Goal: Transaction & Acquisition: Purchase product/service

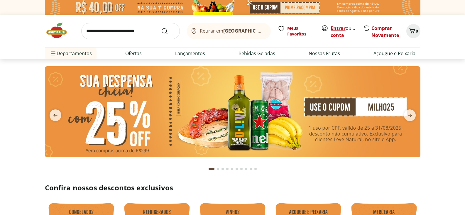
click at [338, 27] on link "Entrar" at bounding box center [338, 28] width 15 height 6
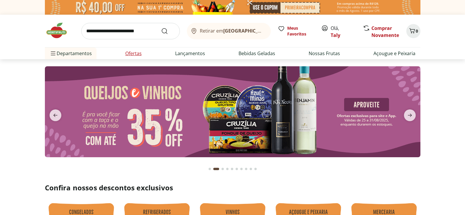
click at [134, 53] on link "Ofertas" at bounding box center [133, 53] width 16 height 7
select select "**********"
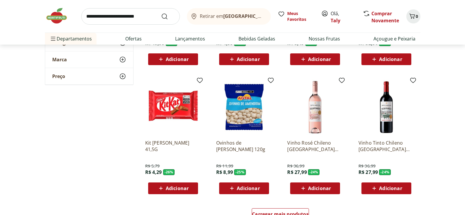
scroll to position [283, 0]
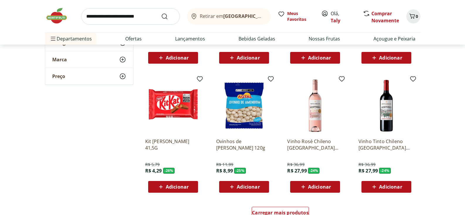
click at [166, 186] on span "Adicionar" at bounding box center [177, 187] width 23 height 5
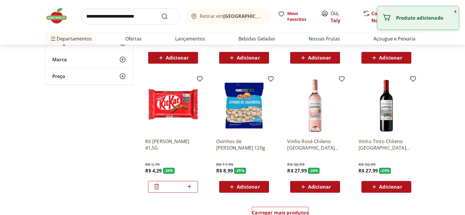
click at [251, 191] on div "Adicionar" at bounding box center [244, 187] width 41 height 11
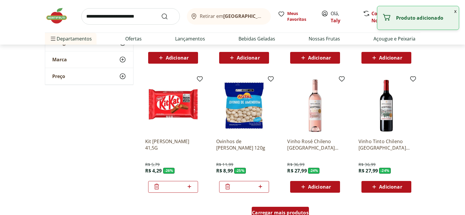
click at [291, 211] on span "Carregar mais produtos" at bounding box center [280, 213] width 57 height 5
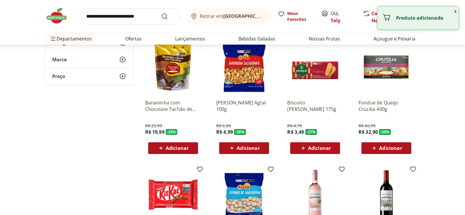
scroll to position [192, 0]
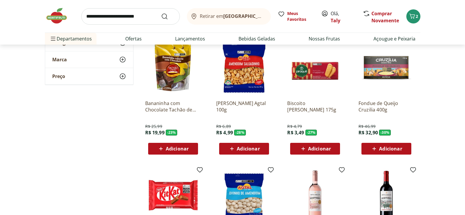
click at [317, 150] on span "Adicionar" at bounding box center [319, 149] width 23 height 5
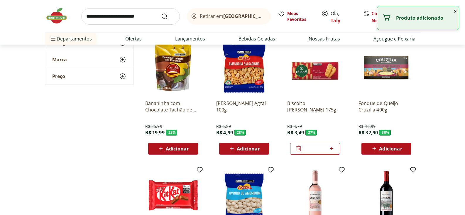
click at [395, 150] on span "Adicionar" at bounding box center [390, 149] width 23 height 5
click at [404, 148] on icon at bounding box center [403, 149] width 4 height 4
type input "*"
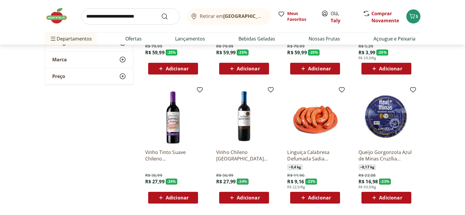
scroll to position [708, 0]
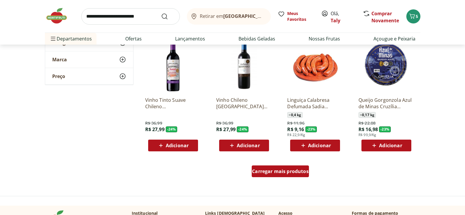
click at [275, 172] on span "Carregar mais produtos" at bounding box center [280, 171] width 57 height 5
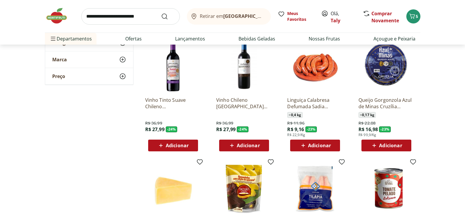
scroll to position [823, 0]
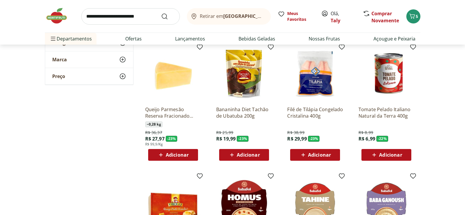
click at [246, 156] on span "Adicionar" at bounding box center [248, 155] width 23 height 5
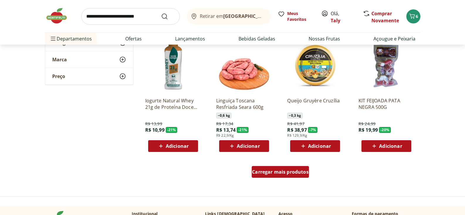
scroll to position [1091, 0]
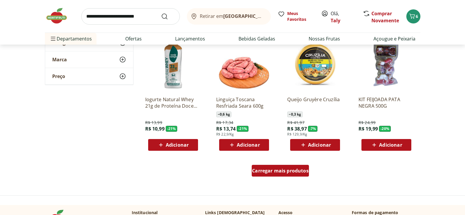
click at [286, 173] on span "Carregar mais produtos" at bounding box center [280, 171] width 57 height 5
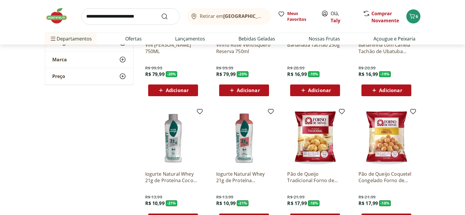
scroll to position [1451, 0]
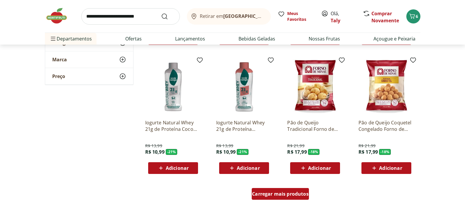
click at [277, 195] on span "Carregar mais produtos" at bounding box center [280, 194] width 57 height 5
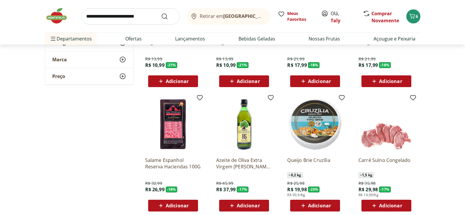
scroll to position [1549, 0]
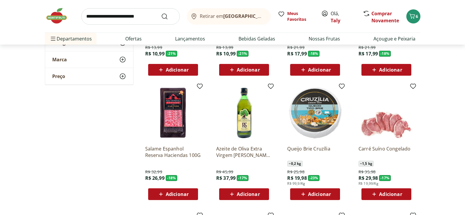
click at [388, 194] on span "Adicionar" at bounding box center [390, 194] width 23 height 5
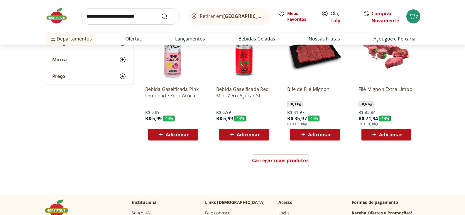
scroll to position [1945, 0]
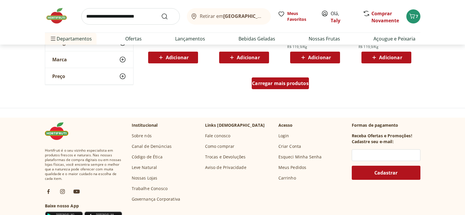
click at [299, 84] on span "Carregar mais produtos" at bounding box center [280, 83] width 57 height 5
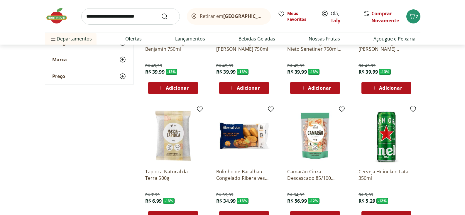
scroll to position [2208, 0]
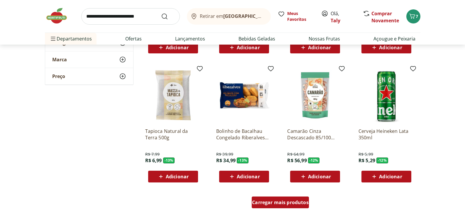
click at [280, 204] on span "Carregar mais produtos" at bounding box center [280, 202] width 57 height 5
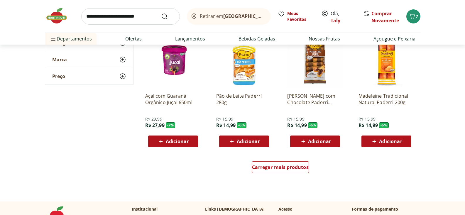
scroll to position [2627, 0]
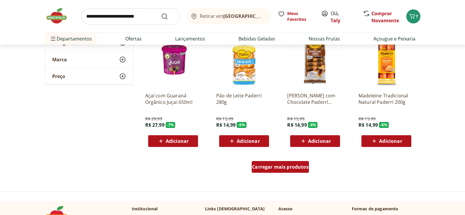
click at [291, 169] on span "Carregar mais produtos" at bounding box center [280, 167] width 57 height 5
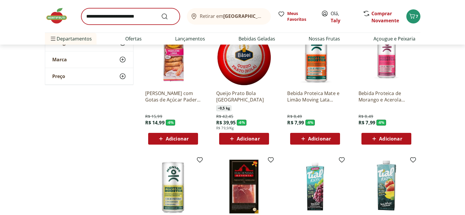
scroll to position [2717, 0]
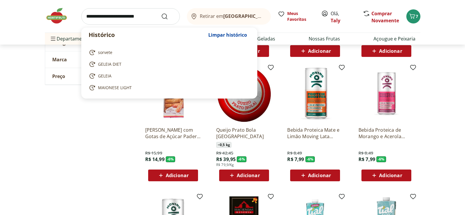
click at [97, 19] on input "search" at bounding box center [130, 16] width 99 height 16
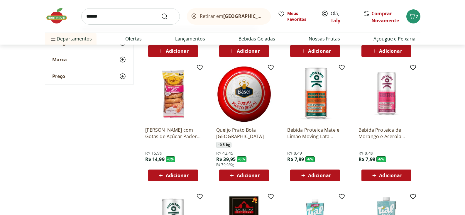
type input "******"
click at [161, 13] on button "Submit Search" at bounding box center [168, 16] width 14 height 7
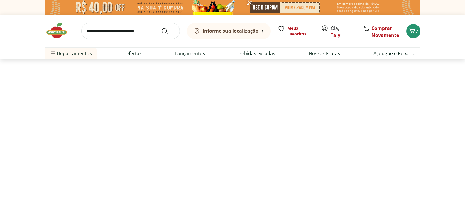
select select "**********"
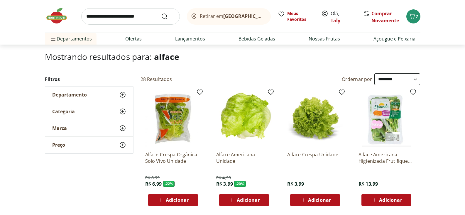
scroll to position [35, 0]
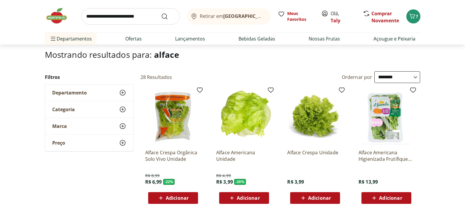
click at [239, 196] on span "Adicionar" at bounding box center [248, 198] width 23 height 5
click at [261, 197] on icon at bounding box center [261, 198] width 4 height 4
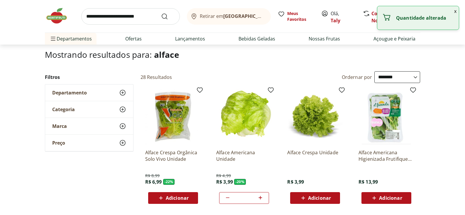
click at [260, 197] on icon at bounding box center [261, 198] width 4 height 4
type input "*"
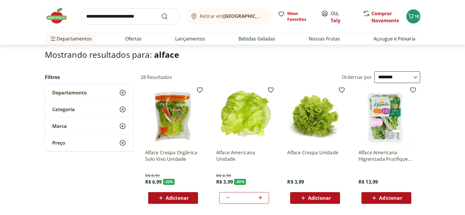
click at [98, 20] on input "search" at bounding box center [130, 16] width 99 height 16
type input "*********"
click button "Submit Search" at bounding box center [168, 16] width 14 height 7
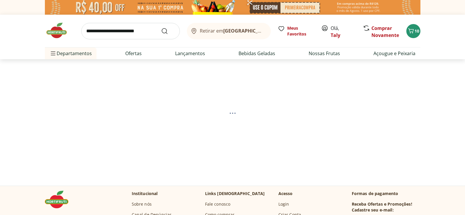
select select "**********"
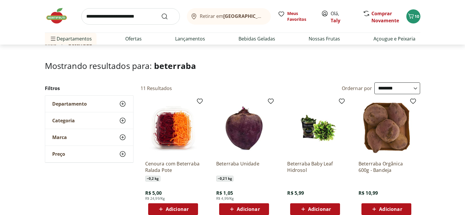
scroll to position [107, 0]
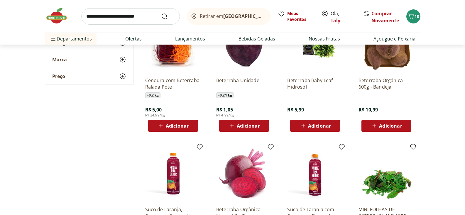
click at [244, 126] on span "Adicionar" at bounding box center [248, 126] width 23 height 5
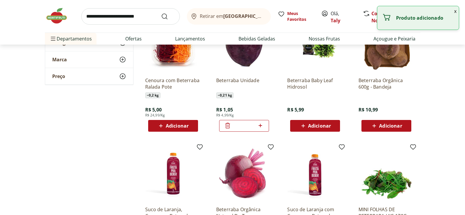
click at [261, 126] on icon at bounding box center [260, 125] width 7 height 7
type input "*"
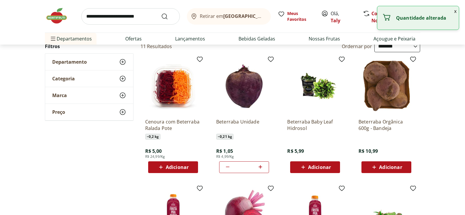
scroll to position [41, 0]
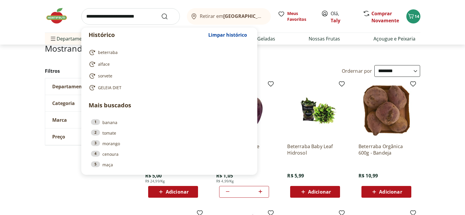
click at [113, 16] on input "search" at bounding box center [130, 16] width 99 height 16
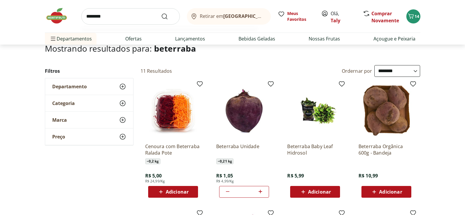
type input "********"
click at [161, 13] on button "Submit Search" at bounding box center [168, 16] width 14 height 7
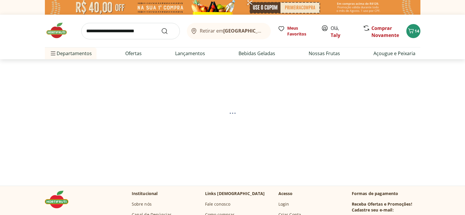
select select "**********"
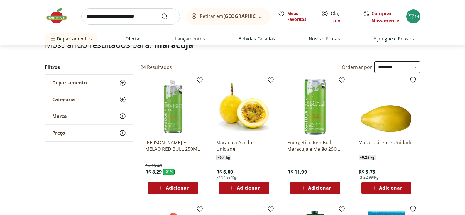
scroll to position [46, 0]
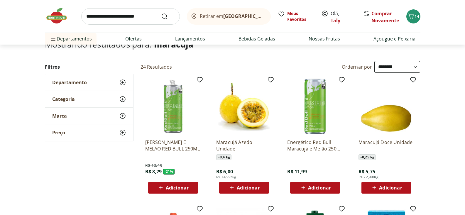
click at [249, 190] on span "Adicionar" at bounding box center [248, 188] width 23 height 5
click at [126, 21] on input "search" at bounding box center [130, 16] width 99 height 16
type input "*********"
click at [161, 13] on button "Submit Search" at bounding box center [168, 16] width 14 height 7
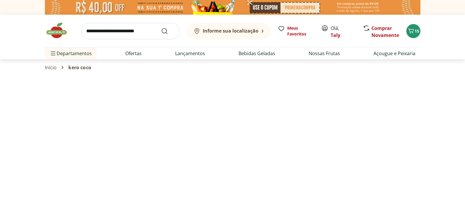
select select "**********"
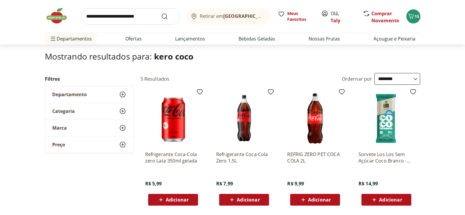
scroll to position [63, 0]
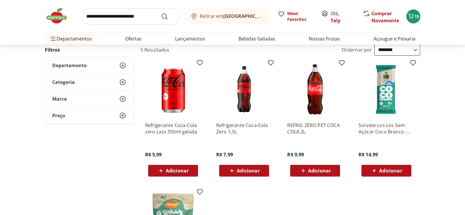
click at [315, 170] on span "Adicionar" at bounding box center [319, 171] width 23 height 5
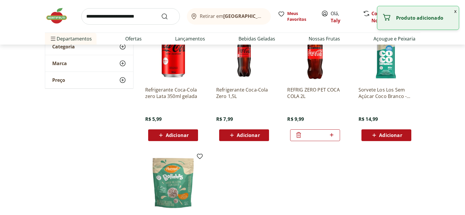
scroll to position [0, 0]
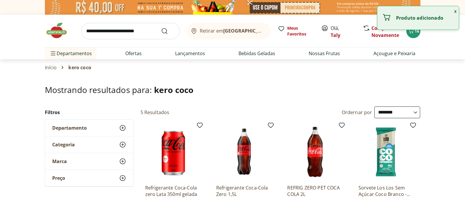
click at [94, 31] on input "search" at bounding box center [130, 31] width 99 height 16
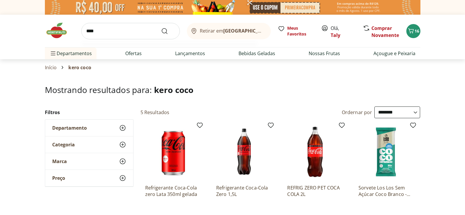
type input "****"
click at [161, 28] on button "Submit Search" at bounding box center [168, 31] width 14 height 7
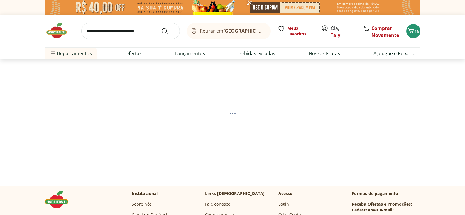
select select "**********"
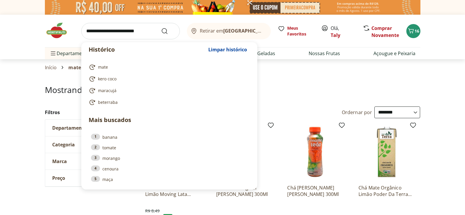
click at [88, 29] on input "search" at bounding box center [130, 31] width 99 height 16
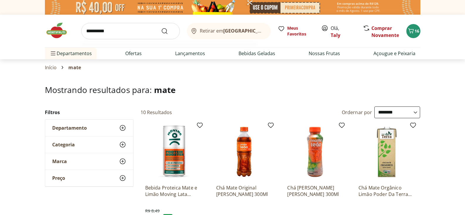
type input "**********"
click button "Submit Search" at bounding box center [168, 31] width 14 height 7
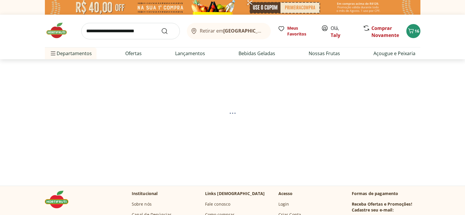
select select "**********"
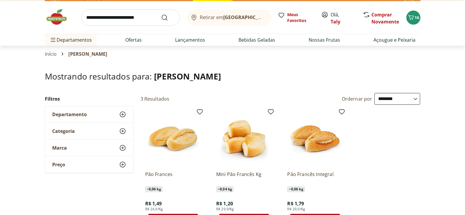
scroll to position [46, 0]
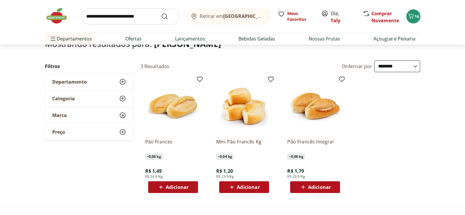
click at [177, 186] on span "Adicionar" at bounding box center [177, 187] width 23 height 5
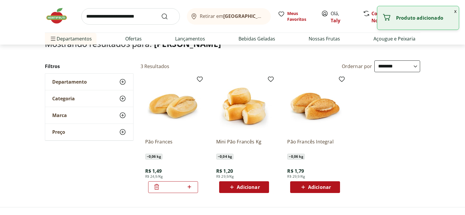
click at [189, 186] on icon at bounding box center [190, 187] width 4 height 4
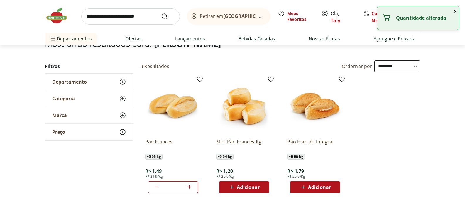
type input "*"
click at [101, 19] on input "search" at bounding box center [130, 16] width 99 height 16
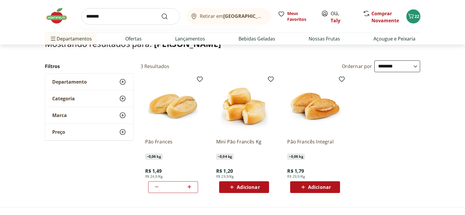
type input "*******"
click at [161, 13] on button "Submit Search" at bounding box center [168, 16] width 14 height 7
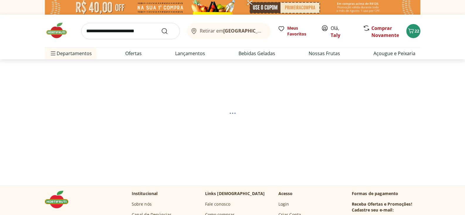
select select "**********"
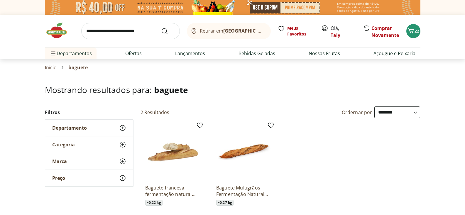
scroll to position [52, 0]
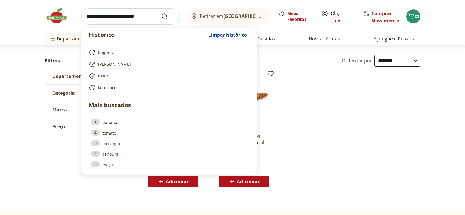
click at [93, 14] on input "search" at bounding box center [130, 16] width 99 height 16
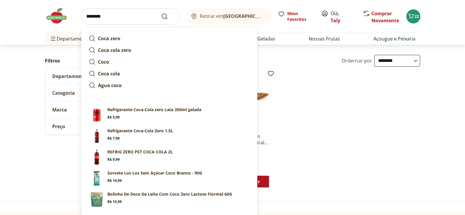
type input "*********"
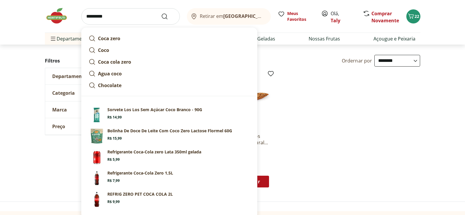
click button "Submit Search" at bounding box center [168, 16] width 14 height 7
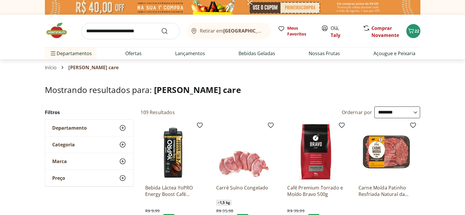
select select "**********"
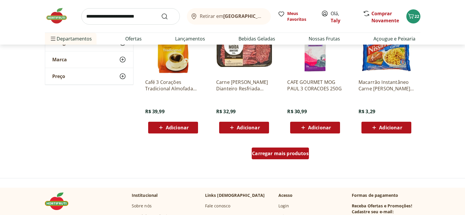
scroll to position [364, 0]
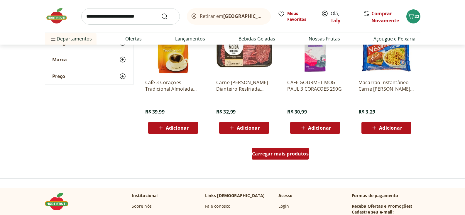
click at [274, 152] on span "Carregar mais produtos" at bounding box center [280, 154] width 57 height 5
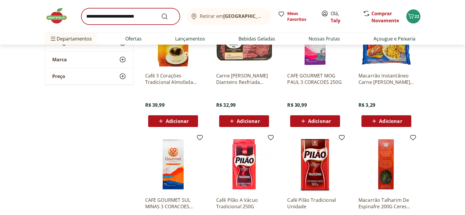
scroll to position [74, 0]
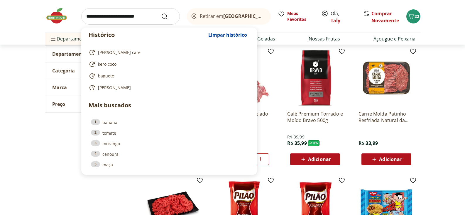
click at [87, 13] on input "search" at bounding box center [130, 16] width 99 height 16
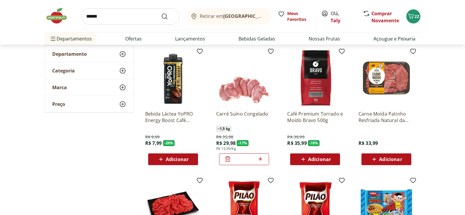
type input "*******"
click button "Submit Search" at bounding box center [168, 16] width 14 height 7
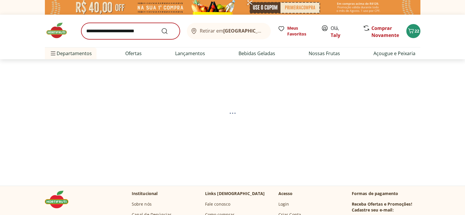
select select "**********"
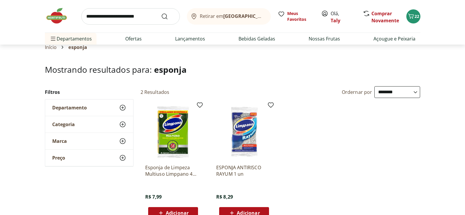
scroll to position [54, 0]
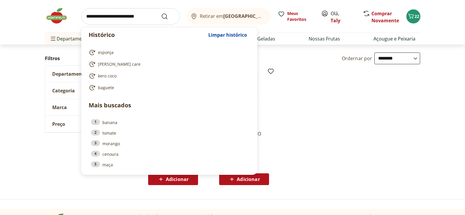
click at [117, 21] on input "search" at bounding box center [130, 16] width 99 height 16
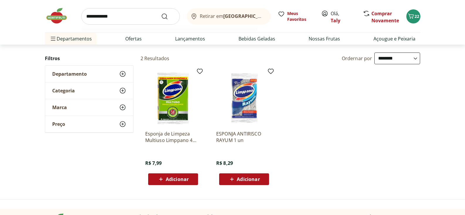
type input "**********"
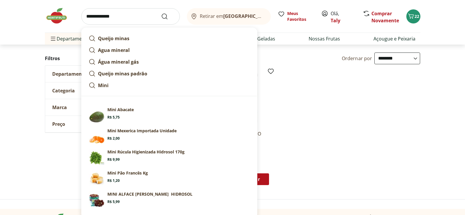
click button "Submit Search" at bounding box center [168, 16] width 14 height 7
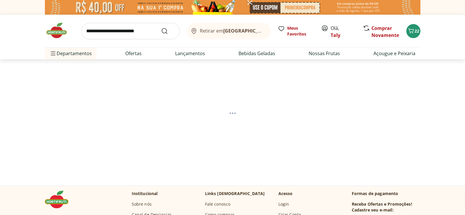
select select "**********"
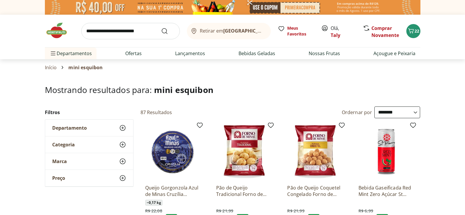
click at [95, 30] on input "search" at bounding box center [130, 31] width 99 height 16
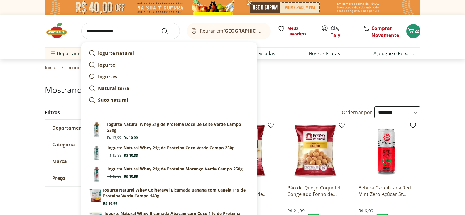
drag, startPoint x: 100, startPoint y: 31, endPoint x: 141, endPoint y: 31, distance: 41.4
click at [141, 31] on input "**********" at bounding box center [130, 31] width 99 height 16
type input "*******"
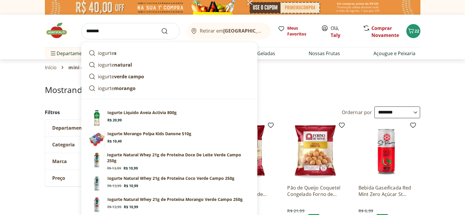
click button "Submit Search" at bounding box center [168, 31] width 14 height 7
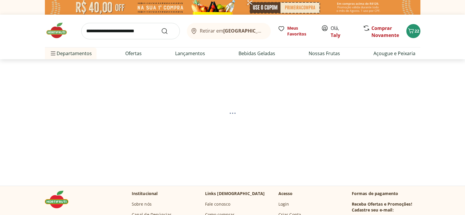
select select "**********"
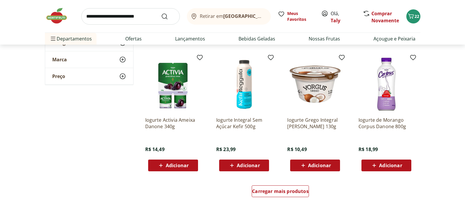
scroll to position [355, 0]
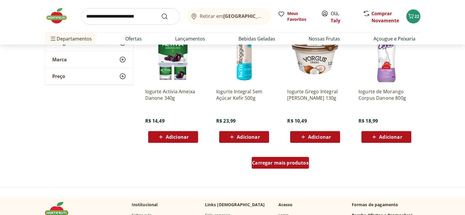
click at [294, 162] on span "Carregar mais produtos" at bounding box center [280, 163] width 57 height 5
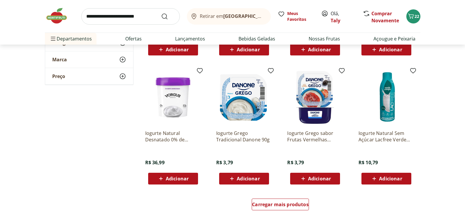
scroll to position [706, 0]
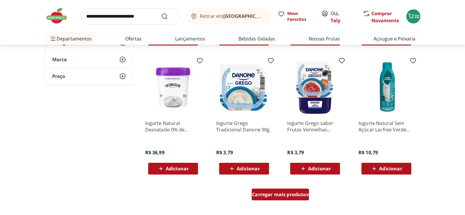
click at [293, 195] on span "Carregar mais produtos" at bounding box center [280, 194] width 57 height 5
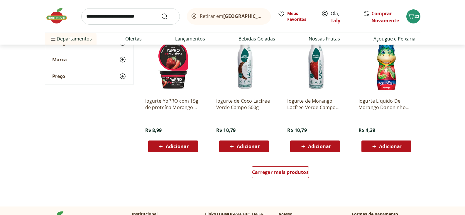
scroll to position [1125, 0]
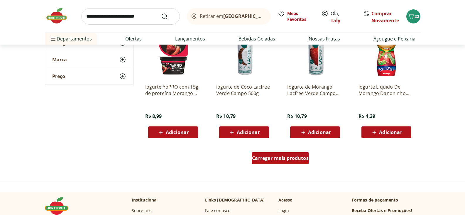
click at [299, 161] on span "Carregar mais produtos" at bounding box center [280, 158] width 57 height 5
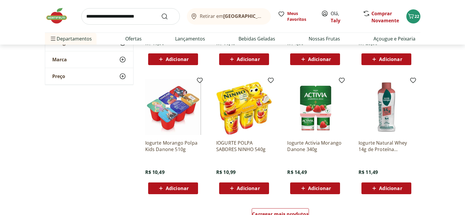
scroll to position [1466, 0]
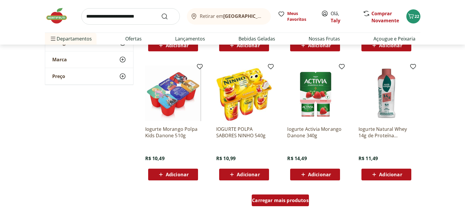
click at [297, 199] on span "Carregar mais produtos" at bounding box center [280, 200] width 57 height 5
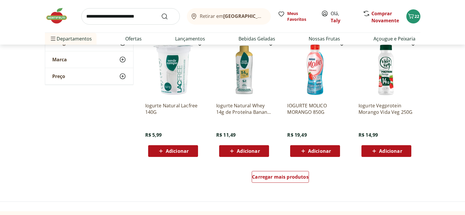
scroll to position [1874, 0]
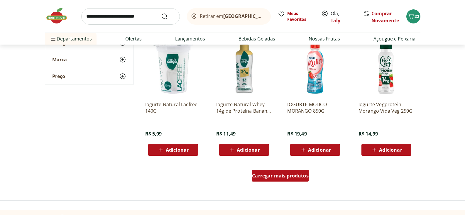
click at [270, 177] on span "Carregar mais produtos" at bounding box center [280, 176] width 57 height 5
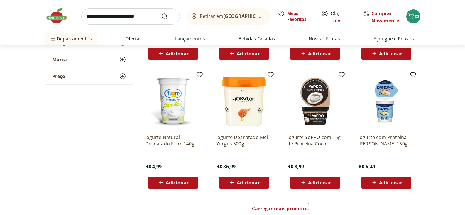
scroll to position [2231, 0]
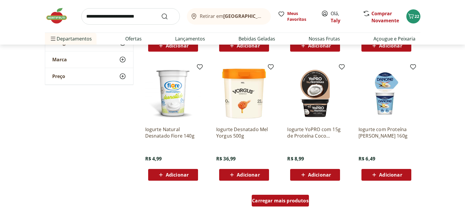
click at [280, 204] on div "Carregar mais produtos" at bounding box center [280, 201] width 57 height 12
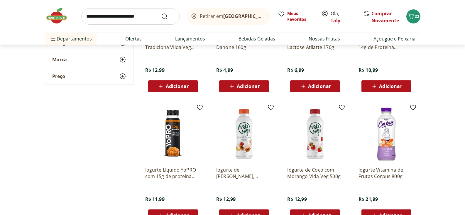
scroll to position [2629, 0]
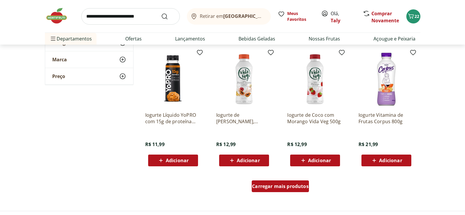
click at [276, 184] on span "Carregar mais produtos" at bounding box center [280, 186] width 57 height 5
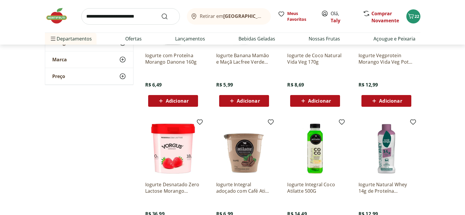
scroll to position [3004, 0]
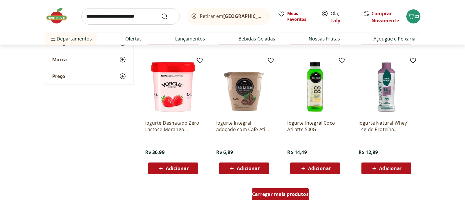
click at [280, 194] on span "Carregar mais produtos" at bounding box center [280, 194] width 57 height 5
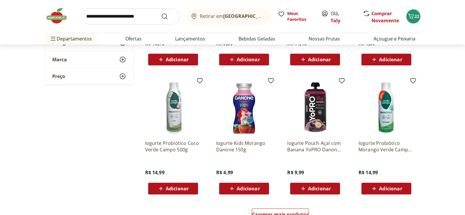
scroll to position [3394, 0]
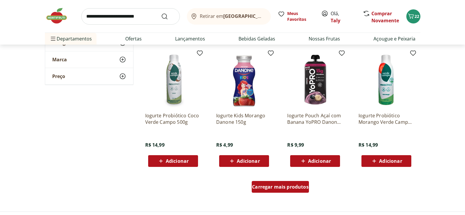
click at [283, 185] on span "Carregar mais produtos" at bounding box center [280, 187] width 57 height 5
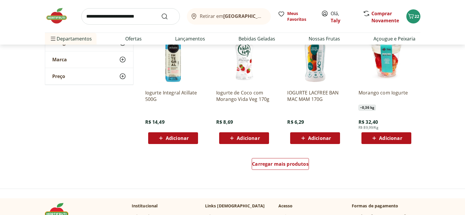
scroll to position [3813, 0]
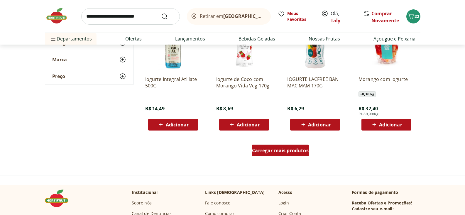
click at [293, 151] on span "Carregar mais produtos" at bounding box center [280, 150] width 57 height 5
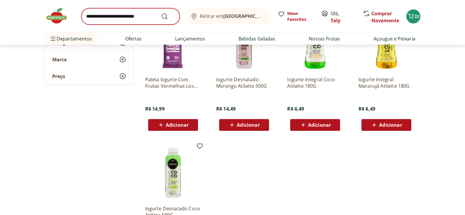
scroll to position [3934, 0]
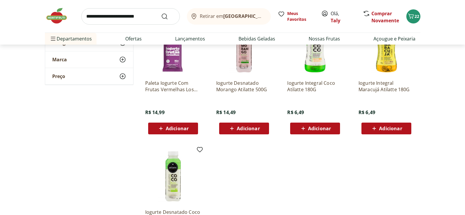
click at [118, 19] on input "search" at bounding box center [130, 16] width 99 height 16
type input "******"
click button "Submit Search" at bounding box center [168, 16] width 14 height 7
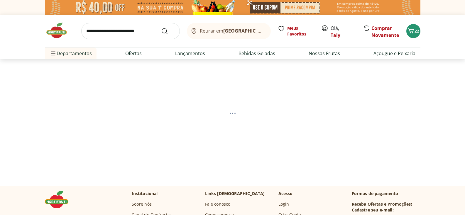
select select "**********"
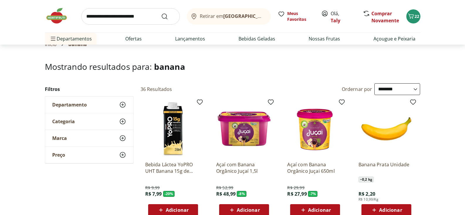
scroll to position [34, 0]
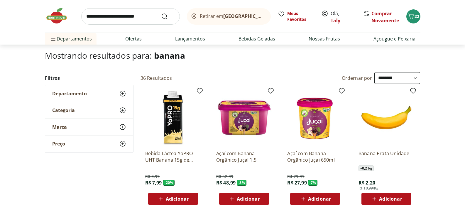
click at [387, 201] on span "Adicionar" at bounding box center [390, 199] width 23 height 5
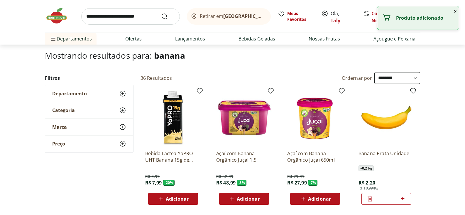
click at [403, 198] on icon at bounding box center [403, 199] width 4 height 4
type input "*"
click at [105, 17] on input "search" at bounding box center [130, 16] width 99 height 16
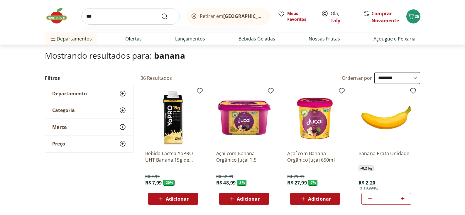
type input "***"
click at [161, 13] on button "Submit Search" at bounding box center [168, 16] width 14 height 7
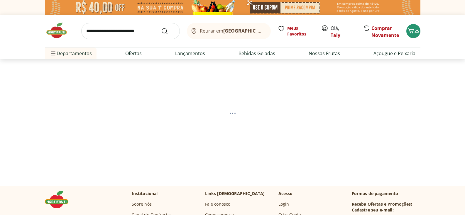
select select "**********"
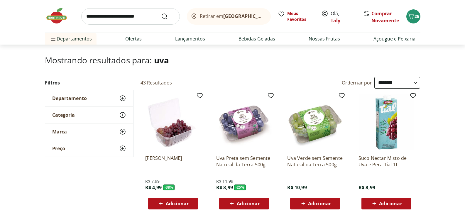
scroll to position [54, 0]
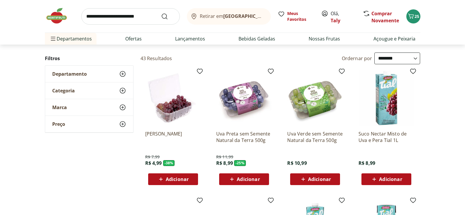
click at [256, 179] on span "Adicionar" at bounding box center [248, 179] width 23 height 5
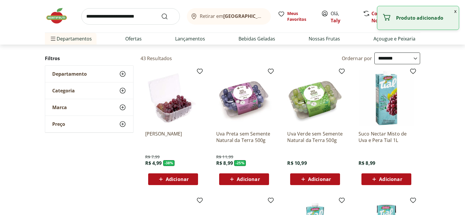
click at [246, 179] on span "Adicionar" at bounding box center [248, 179] width 23 height 5
click at [319, 183] on span "Adicionar" at bounding box center [315, 179] width 31 height 7
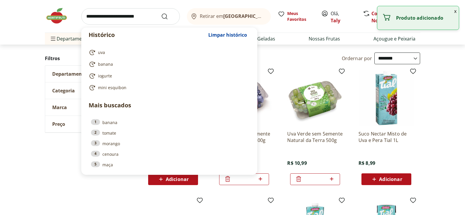
click at [108, 18] on input "search" at bounding box center [130, 16] width 99 height 16
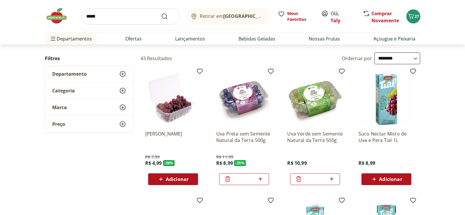
type input "*****"
click at [161, 13] on button "Submit Search" at bounding box center [168, 16] width 14 height 7
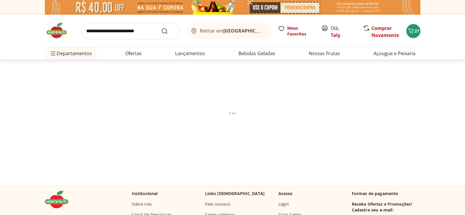
select select "**********"
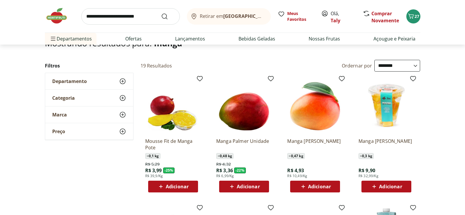
scroll to position [47, 0]
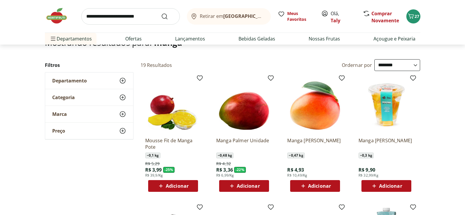
click at [243, 187] on span "Adicionar" at bounding box center [248, 186] width 23 height 5
click at [261, 186] on icon at bounding box center [261, 186] width 4 height 4
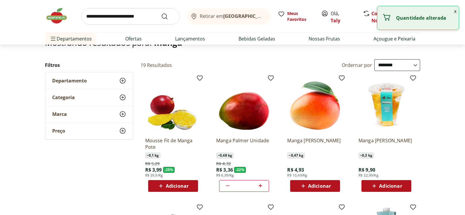
click at [261, 186] on icon at bounding box center [261, 186] width 4 height 4
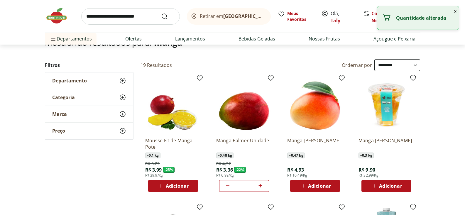
type input "*"
click at [98, 16] on input "search" at bounding box center [130, 16] width 99 height 16
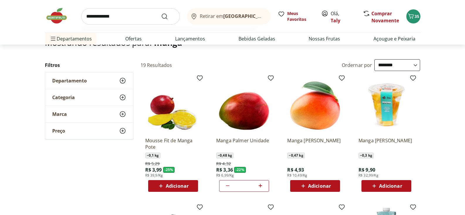
type input "**********"
click at [161, 13] on button "Submit Search" at bounding box center [168, 16] width 14 height 7
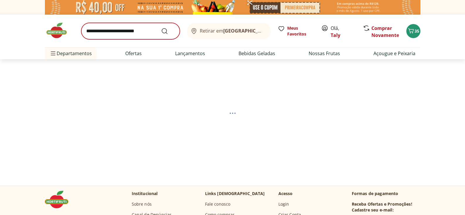
select select "**********"
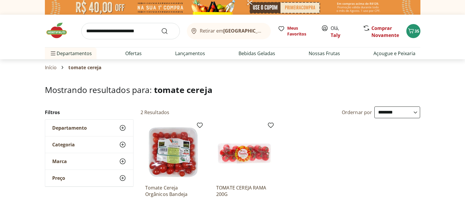
click at [96, 32] on input "search" at bounding box center [130, 31] width 99 height 16
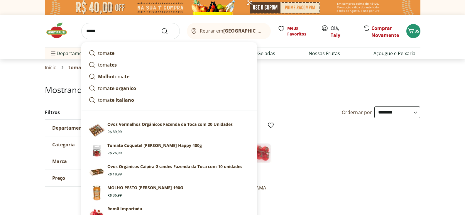
type input "******"
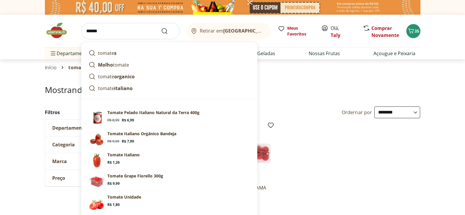
click button "Submit Search" at bounding box center [168, 31] width 14 height 7
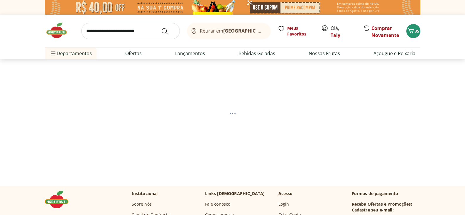
select select "**********"
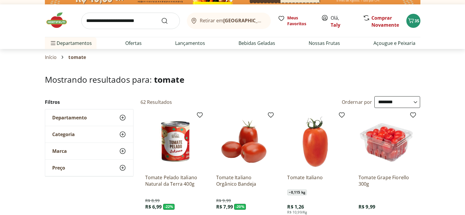
scroll to position [40, 0]
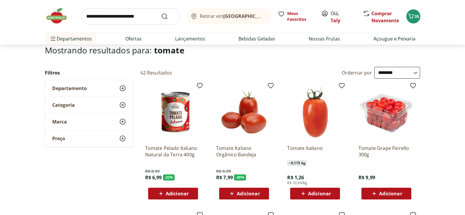
click at [381, 196] on span "Adicionar" at bounding box center [390, 193] width 23 height 5
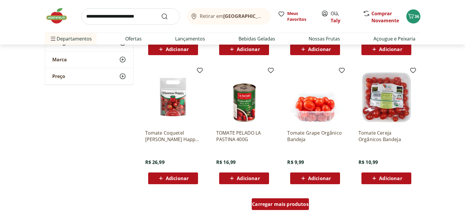
scroll to position [314, 0]
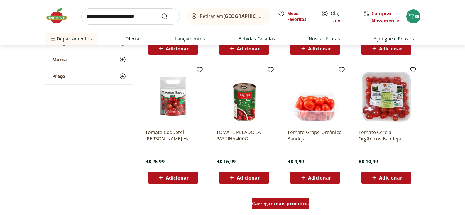
click at [275, 203] on span "Carregar mais produtos" at bounding box center [280, 203] width 57 height 5
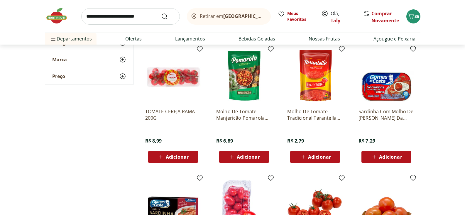
scroll to position [682, 0]
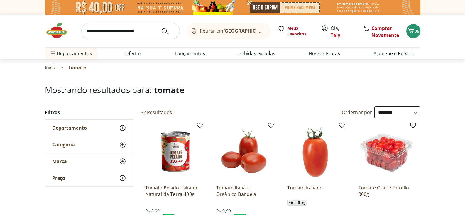
select select "**********"
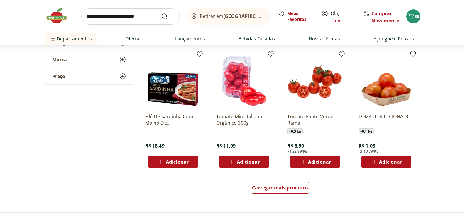
scroll to position [714, 0]
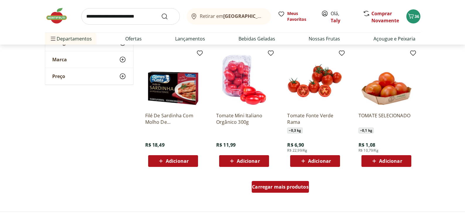
click at [288, 188] on span "Carregar mais produtos" at bounding box center [280, 187] width 57 height 5
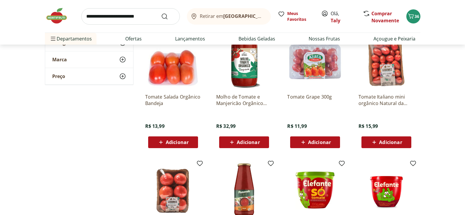
scroll to position [830, 0]
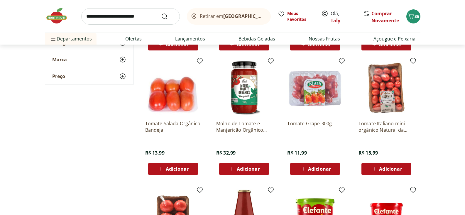
click at [313, 87] on img at bounding box center [315, 88] width 56 height 56
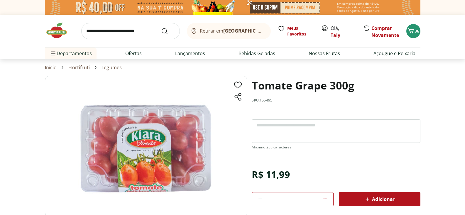
click at [371, 198] on span "Adicionar" at bounding box center [379, 199] width 31 height 7
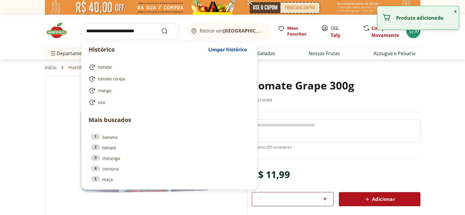
click at [94, 33] on input "search" at bounding box center [130, 31] width 99 height 16
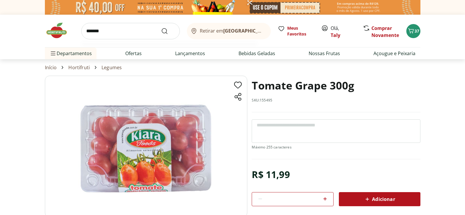
type input "*******"
click at [161, 28] on button "Submit Search" at bounding box center [168, 31] width 14 height 7
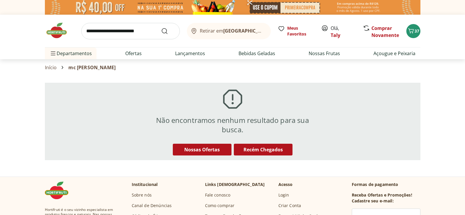
click at [90, 35] on input "search" at bounding box center [130, 31] width 99 height 16
type input "**********"
click at [161, 28] on button "Submit Search" at bounding box center [168, 31] width 14 height 7
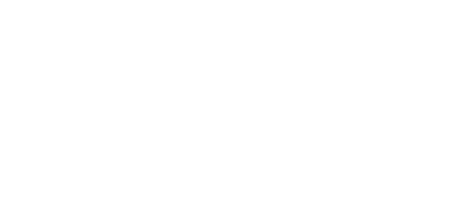
select select "**********"
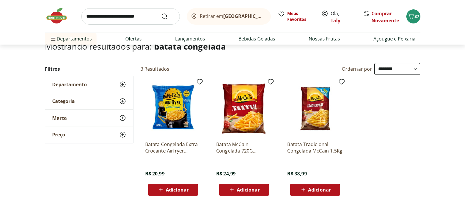
scroll to position [45, 0]
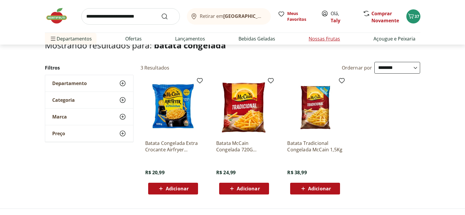
click at [322, 38] on link "Nossas Frutas" at bounding box center [324, 38] width 31 height 7
select select "**********"
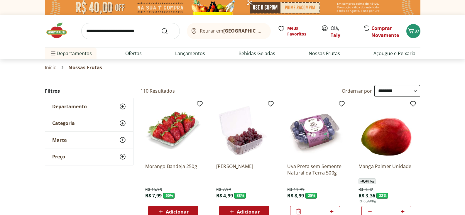
scroll to position [53, 0]
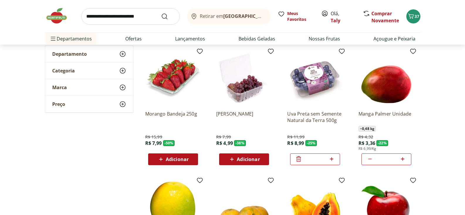
click at [172, 160] on span "Adicionar" at bounding box center [177, 159] width 23 height 5
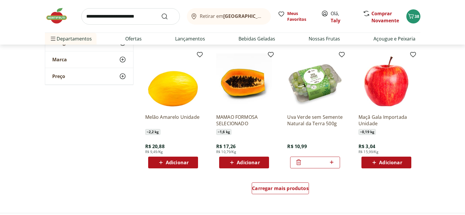
scroll to position [336, 0]
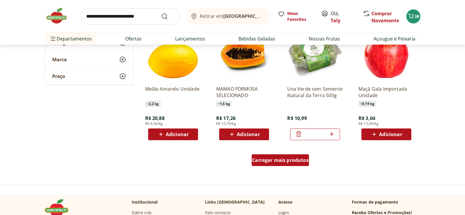
click at [289, 161] on span "Carregar mais produtos" at bounding box center [280, 160] width 57 height 5
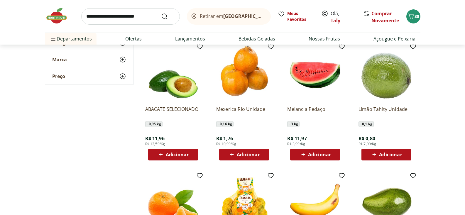
scroll to position [435, 0]
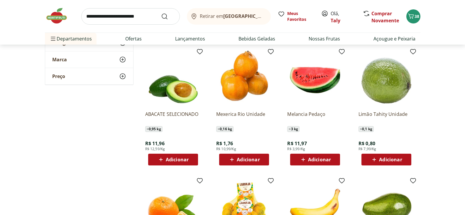
click at [392, 159] on span "Adicionar" at bounding box center [390, 159] width 23 height 5
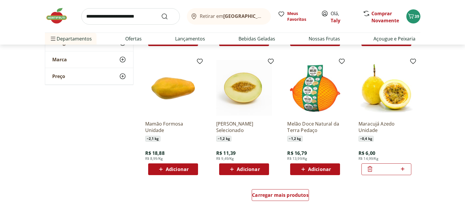
scroll to position [760, 0]
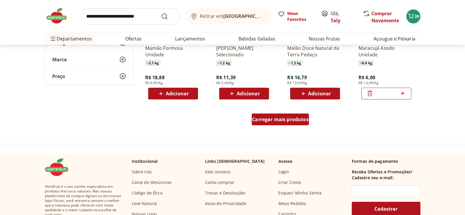
click at [264, 121] on span "Carregar mais produtos" at bounding box center [280, 119] width 57 height 5
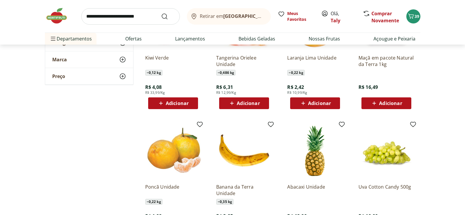
scroll to position [1064, 0]
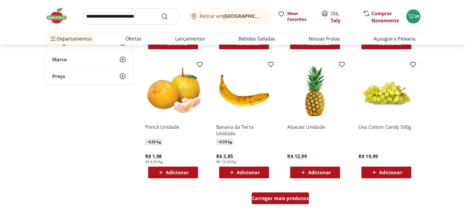
click at [275, 197] on span "Carregar mais produtos" at bounding box center [280, 198] width 57 height 5
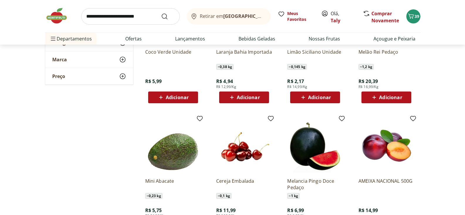
scroll to position [1476, 0]
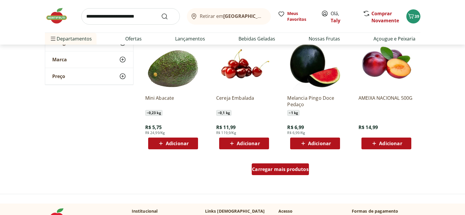
click at [280, 172] on span "Carregar mais produtos" at bounding box center [280, 169] width 57 height 5
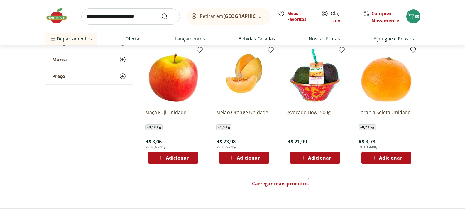
scroll to position [1855, 0]
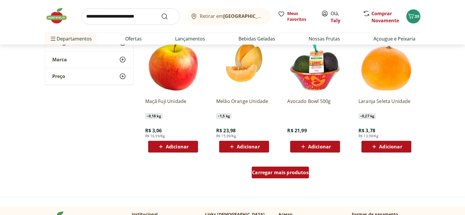
click at [296, 173] on span "Carregar mais produtos" at bounding box center [280, 172] width 57 height 5
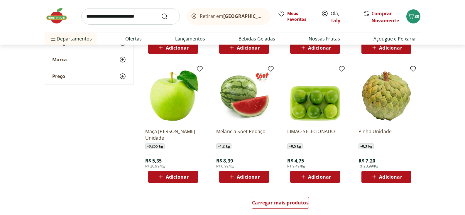
scroll to position [2257, 0]
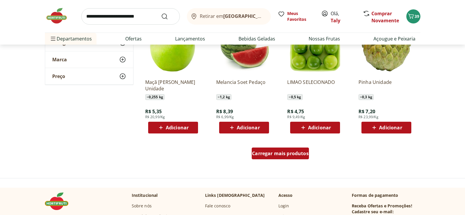
click at [279, 156] on span "Carregar mais produtos" at bounding box center [280, 153] width 57 height 5
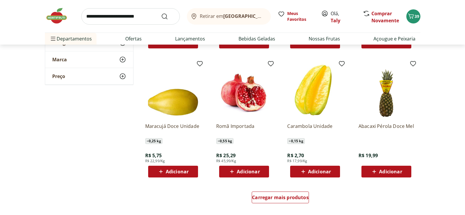
scroll to position [2643, 0]
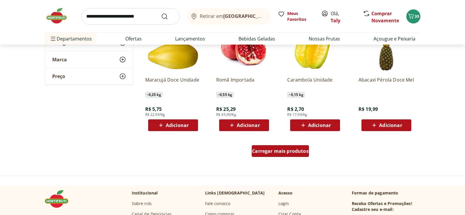
click at [265, 151] on span "Carregar mais produtos" at bounding box center [280, 151] width 57 height 5
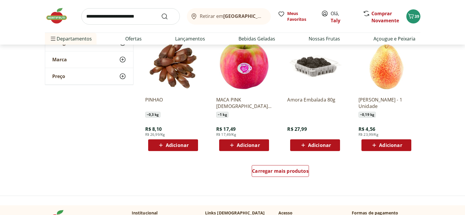
scroll to position [3014, 0]
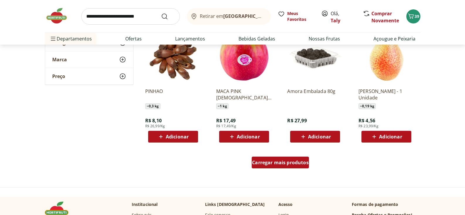
click at [273, 164] on span "Carregar mais produtos" at bounding box center [280, 162] width 57 height 5
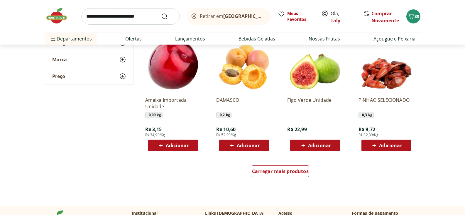
scroll to position [3421, 0]
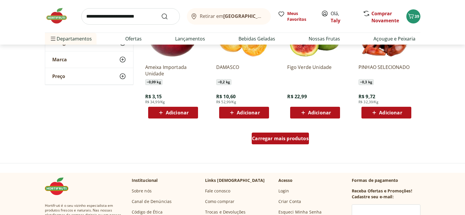
click at [288, 139] on span "Carregar mais produtos" at bounding box center [280, 138] width 57 height 5
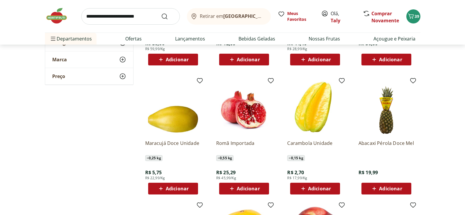
scroll to position [2373, 0]
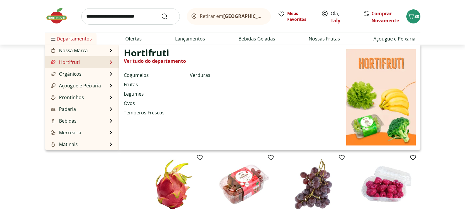
click at [134, 93] on link "Legumes" at bounding box center [134, 93] width 20 height 7
select select "**********"
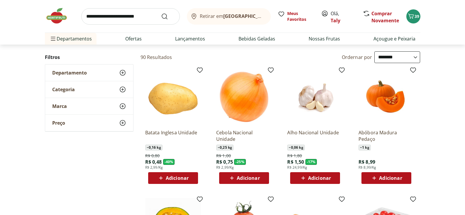
scroll to position [39, 0]
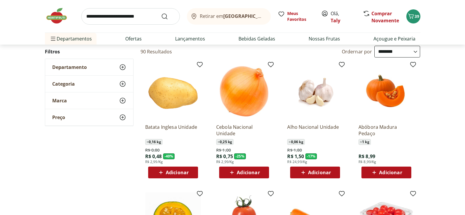
click at [182, 177] on div "Adicionar" at bounding box center [173, 172] width 41 height 11
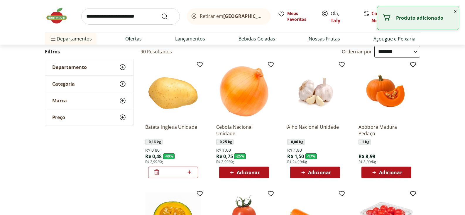
click at [190, 174] on icon at bounding box center [190, 173] width 4 height 4
type input "*"
click at [252, 174] on span "Adicionar" at bounding box center [248, 172] width 23 height 5
click at [260, 172] on icon at bounding box center [261, 173] width 4 height 4
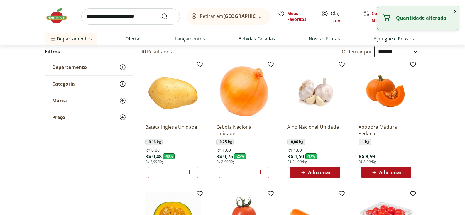
click at [260, 172] on icon at bounding box center [261, 173] width 4 height 4
type input "*"
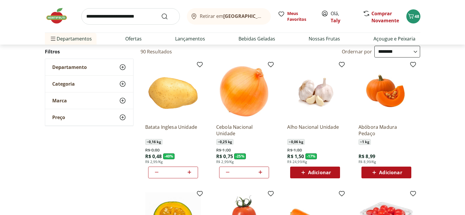
click at [328, 171] on span "Adicionar" at bounding box center [319, 172] width 23 height 5
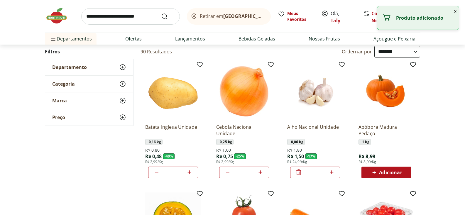
click at [330, 172] on icon at bounding box center [331, 172] width 7 height 7
click at [330, 172] on icon at bounding box center [332, 173] width 4 height 4
type input "*"
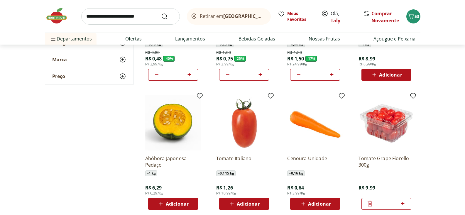
scroll to position [148, 0]
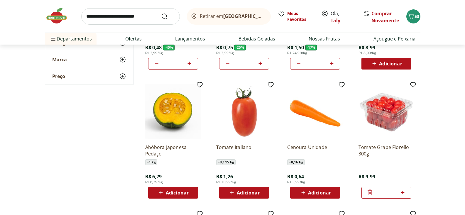
click at [325, 193] on span "Adicionar" at bounding box center [319, 193] width 23 height 5
click at [332, 192] on icon at bounding box center [332, 193] width 4 height 4
type input "*"
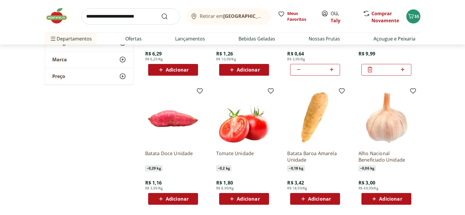
scroll to position [300, 0]
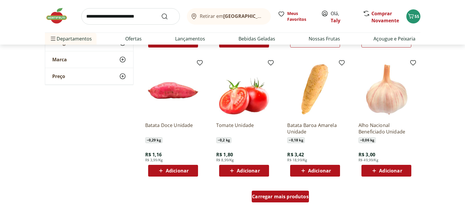
click at [288, 199] on span "Carregar mais produtos" at bounding box center [280, 196] width 57 height 5
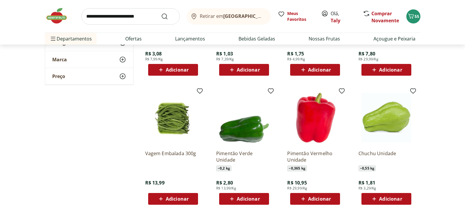
scroll to position [552, 0]
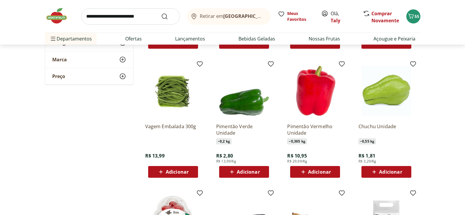
click at [183, 173] on span "Adicionar" at bounding box center [177, 172] width 23 height 5
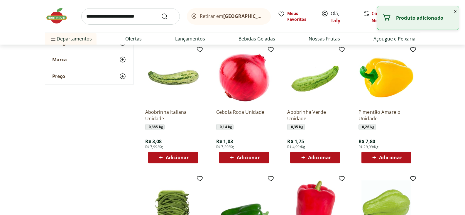
scroll to position [434, 0]
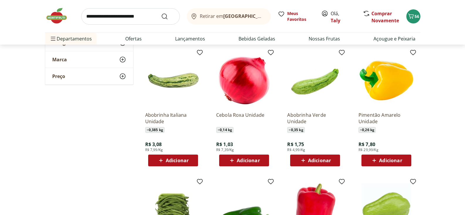
click at [237, 162] on span "Adicionar" at bounding box center [248, 160] width 23 height 5
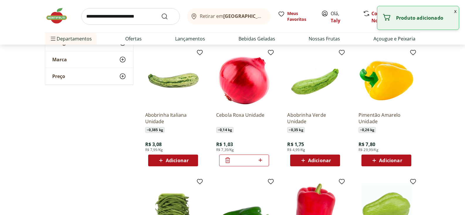
click at [261, 161] on icon at bounding box center [260, 160] width 7 height 7
type input "*"
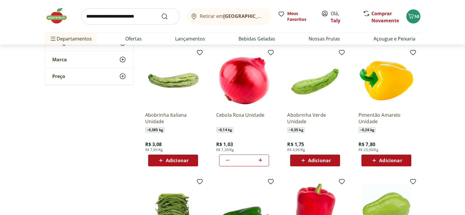
click at [320, 161] on span "Adicionar" at bounding box center [319, 160] width 23 height 5
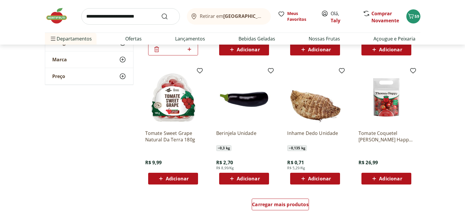
scroll to position [680, 0]
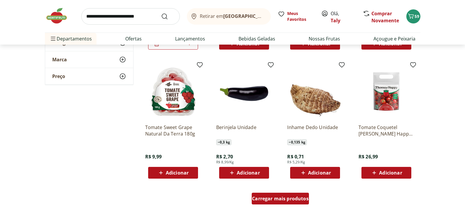
click at [284, 201] on span "Carregar mais produtos" at bounding box center [280, 198] width 57 height 5
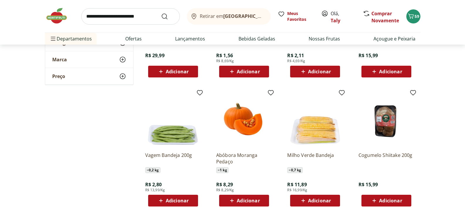
scroll to position [912, 0]
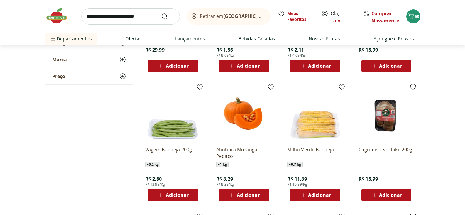
drag, startPoint x: 173, startPoint y: 194, endPoint x: 201, endPoint y: 181, distance: 30.2
click at [173, 194] on span "Adicionar" at bounding box center [177, 195] width 23 height 5
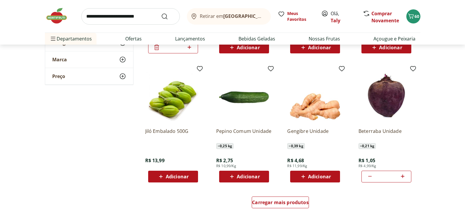
scroll to position [1064, 0]
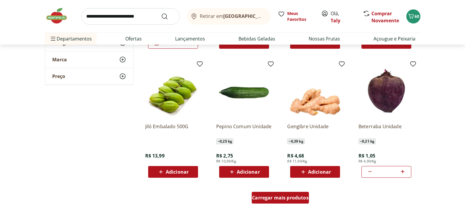
click at [292, 199] on span "Carregar mais produtos" at bounding box center [280, 198] width 57 height 5
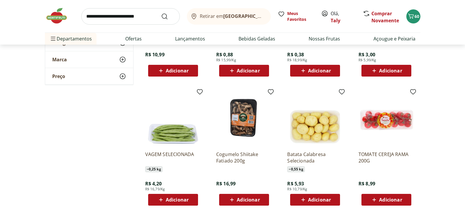
scroll to position [1295, 0]
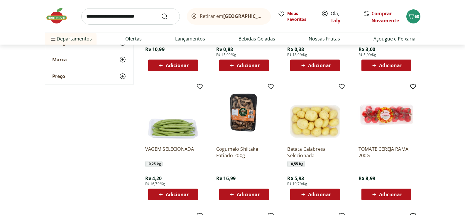
click at [166, 197] on span "Adicionar" at bounding box center [172, 194] width 31 height 7
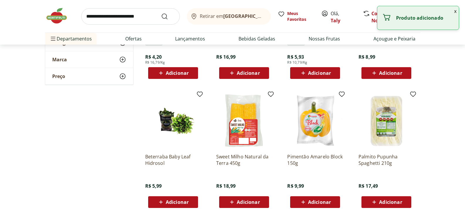
scroll to position [1445, 0]
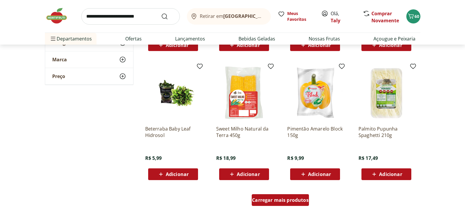
click at [274, 200] on span "Carregar mais produtos" at bounding box center [280, 200] width 57 height 5
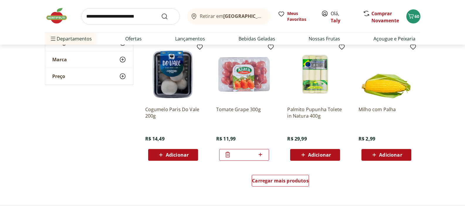
scroll to position [1850, 0]
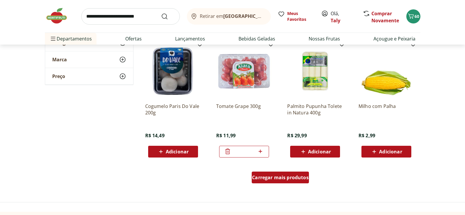
click at [284, 178] on span "Carregar mais produtos" at bounding box center [280, 177] width 57 height 5
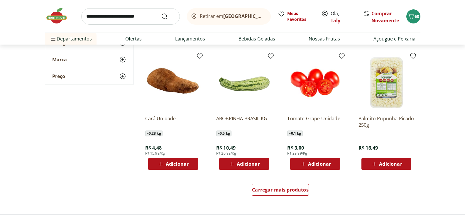
scroll to position [2226, 0]
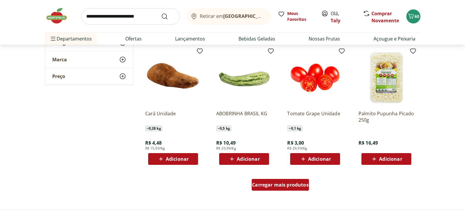
click at [263, 183] on span "Carregar mais produtos" at bounding box center [280, 185] width 57 height 5
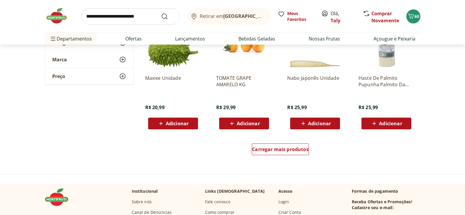
scroll to position [2671, 0]
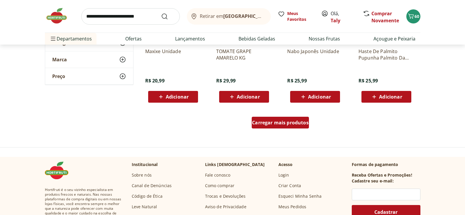
click at [284, 127] on div "Carregar mais produtos" at bounding box center [280, 123] width 57 height 12
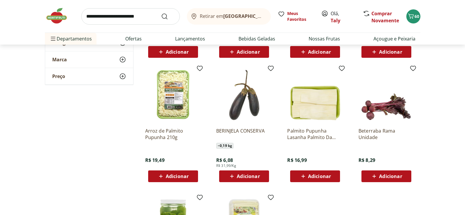
scroll to position [2725, 0]
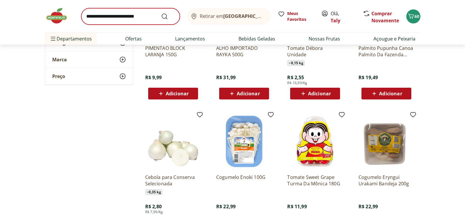
scroll to position [2315, 0]
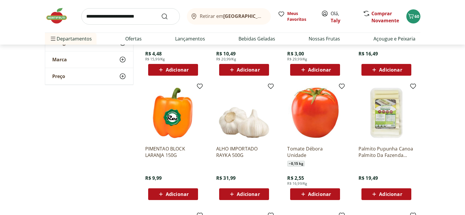
click at [104, 18] on input "search" at bounding box center [130, 16] width 99 height 16
type input "********"
click button "Submit Search" at bounding box center [168, 16] width 14 height 7
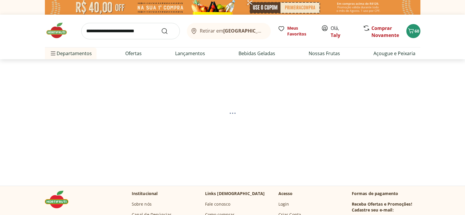
select select "**********"
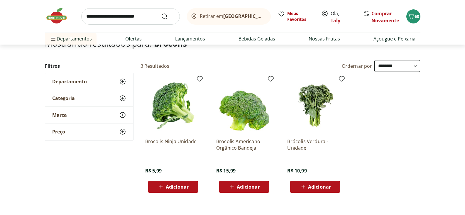
scroll to position [43, 0]
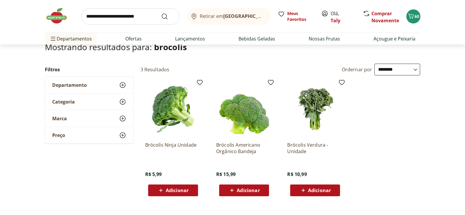
click at [178, 192] on span "Adicionar" at bounding box center [177, 190] width 23 height 5
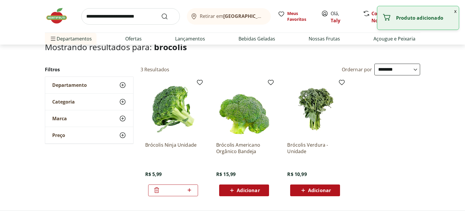
click at [189, 190] on icon at bounding box center [190, 191] width 4 height 4
type input "*"
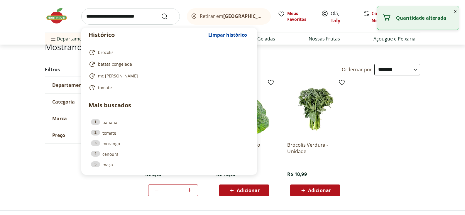
click at [95, 19] on input "search" at bounding box center [130, 16] width 99 height 16
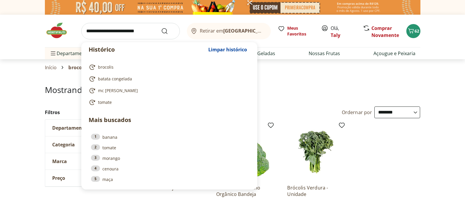
select select "**********"
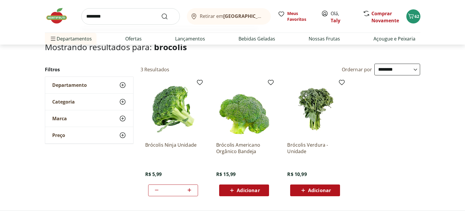
type input "********"
click at [161, 13] on button "Submit Search" at bounding box center [168, 16] width 14 height 7
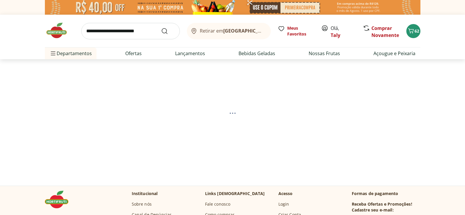
select select "**********"
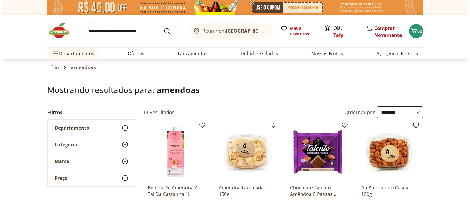
scroll to position [43, 0]
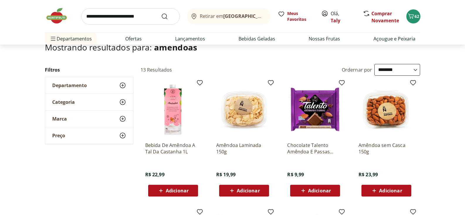
click at [248, 189] on span "Adicionar" at bounding box center [248, 191] width 23 height 5
click at [417, 16] on span "62" at bounding box center [417, 17] width 5 height 6
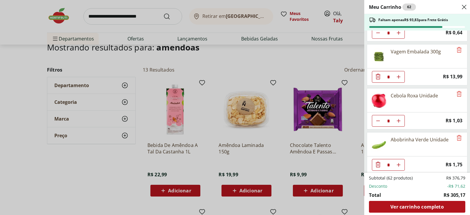
scroll to position [1093, 0]
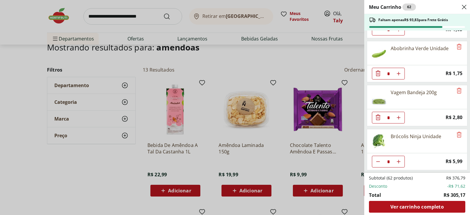
type input "*"
click at [250, 66] on div "Meu Carrinho 61 Faltam apenas R$ 99,82 para Frete Grátis Kit Kat Ao Leite 41,5G…" at bounding box center [235, 107] width 470 height 215
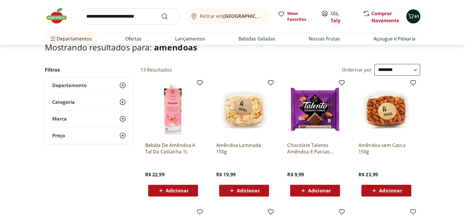
click at [414, 20] on span "Carrinho" at bounding box center [411, 17] width 7 height 8
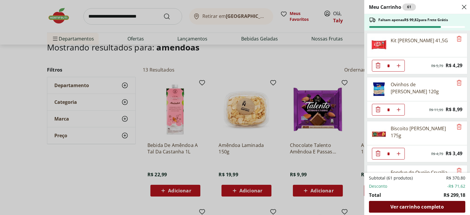
click at [409, 206] on span "Ver carrinho completo" at bounding box center [416, 207] width 53 height 5
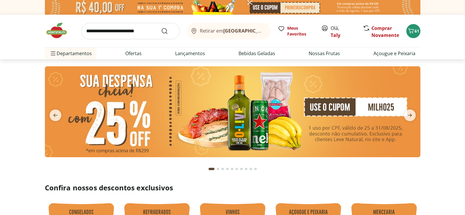
click at [90, 33] on input "search" at bounding box center [130, 31] width 99 height 16
type input "*******"
click at [161, 28] on button "Submit Search" at bounding box center [168, 31] width 14 height 7
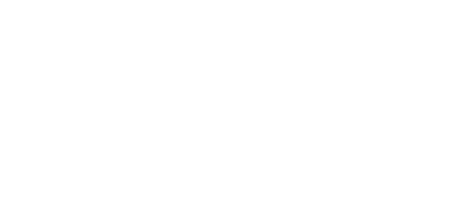
select select "**********"
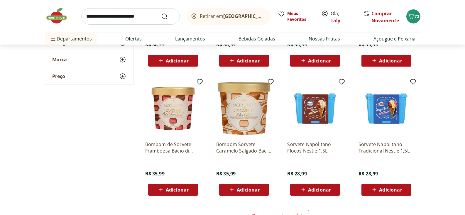
scroll to position [353, 0]
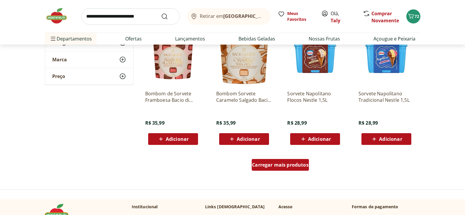
click at [288, 165] on span "Carregar mais produtos" at bounding box center [280, 165] width 57 height 5
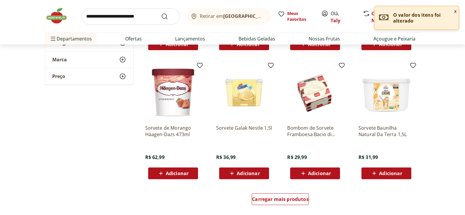
scroll to position [712, 0]
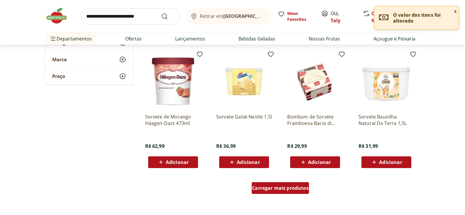
click at [289, 188] on span "Carregar mais produtos" at bounding box center [280, 188] width 57 height 5
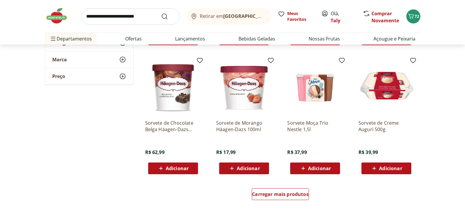
scroll to position [1095, 0]
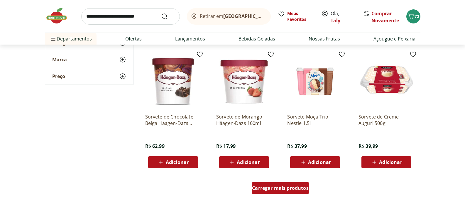
click at [293, 186] on span "Carregar mais produtos" at bounding box center [280, 188] width 57 height 5
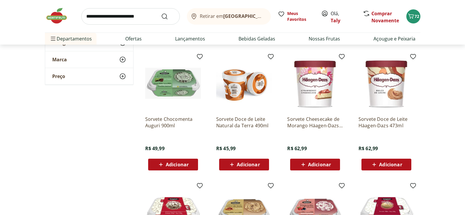
scroll to position [1352, 0]
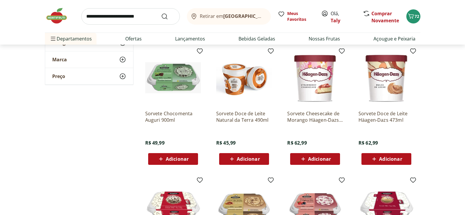
click at [319, 160] on span "Adicionar" at bounding box center [319, 159] width 23 height 5
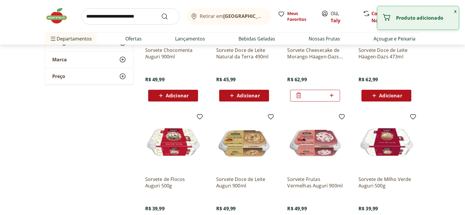
scroll to position [1465, 0]
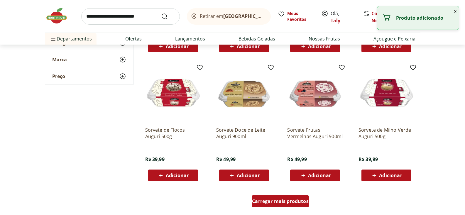
click at [283, 201] on span "Carregar mais produtos" at bounding box center [280, 201] width 57 height 5
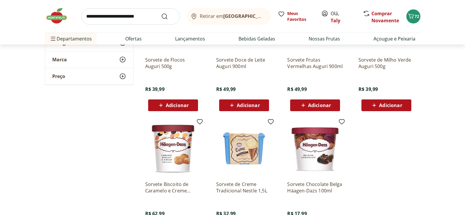
scroll to position [1346, 0]
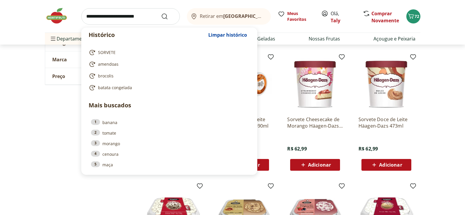
click at [109, 19] on input "search" at bounding box center [130, 16] width 99 height 16
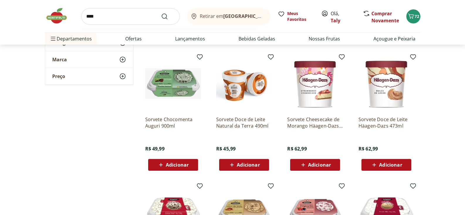
type input "*****"
click button "Submit Search" at bounding box center [168, 16] width 14 height 7
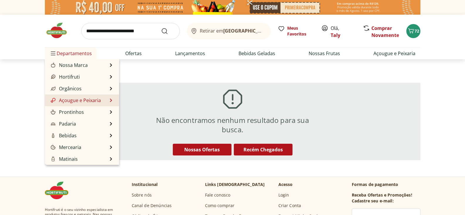
click at [81, 101] on link "Açougue e Peixaria" at bounding box center [75, 100] width 51 height 7
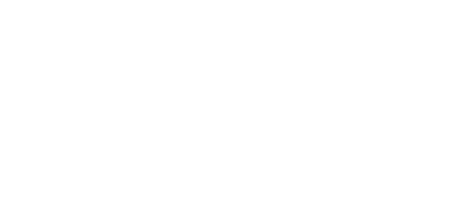
select select "**********"
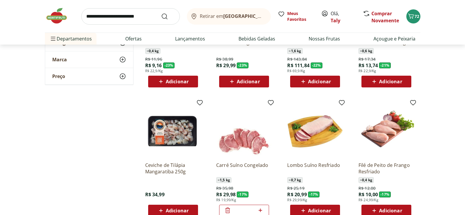
scroll to position [79, 0]
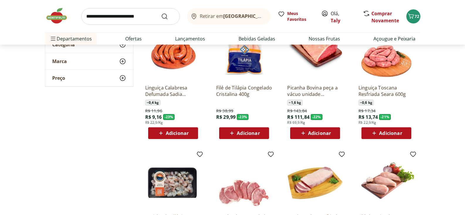
click at [318, 137] on span "Adicionar" at bounding box center [315, 133] width 31 height 7
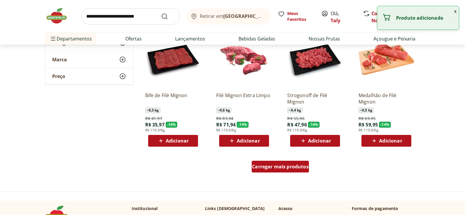
scroll to position [334, 0]
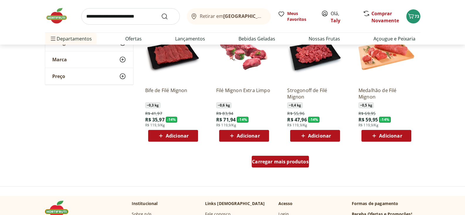
click at [277, 161] on span "Carregar mais produtos" at bounding box center [280, 161] width 57 height 5
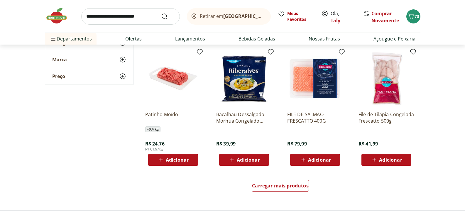
scroll to position [698, 0]
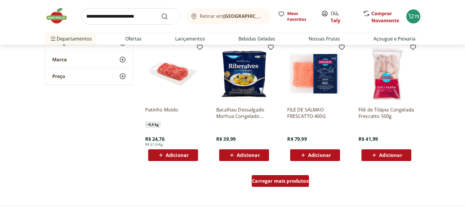
click at [282, 182] on span "Carregar mais produtos" at bounding box center [280, 181] width 57 height 5
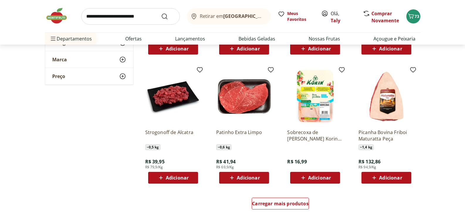
scroll to position [1067, 0]
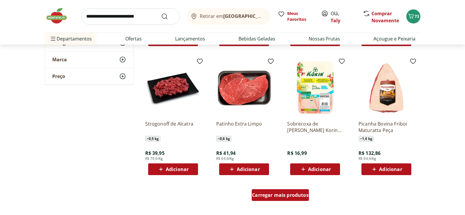
click at [303, 196] on span "Carregar mais produtos" at bounding box center [280, 195] width 57 height 5
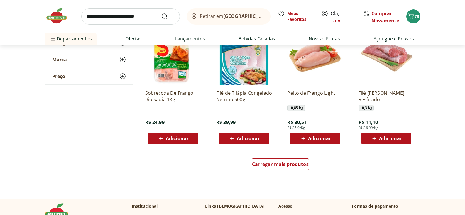
scroll to position [1481, 0]
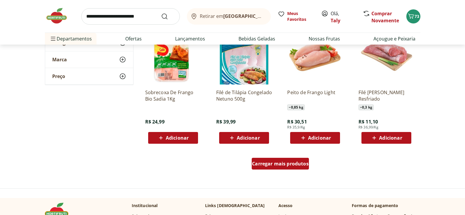
click at [277, 163] on span "Carregar mais produtos" at bounding box center [280, 164] width 57 height 5
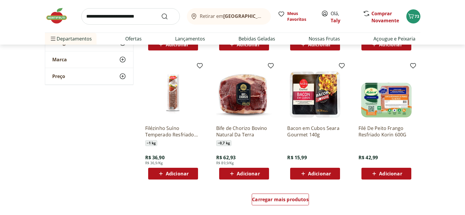
scroll to position [1852, 0]
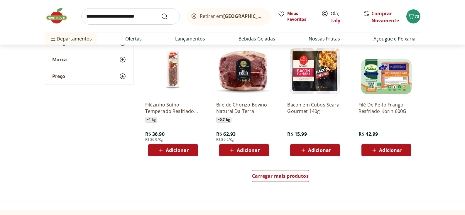
click at [110, 14] on input "search" at bounding box center [130, 16] width 99 height 16
type input "**********"
click at [161, 13] on button "Submit Search" at bounding box center [168, 16] width 14 height 7
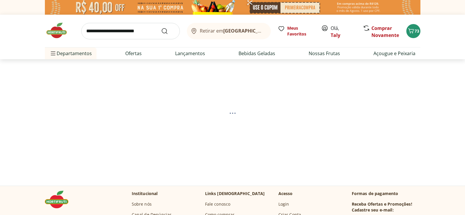
select select "**********"
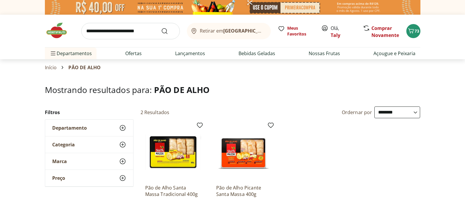
scroll to position [54, 0]
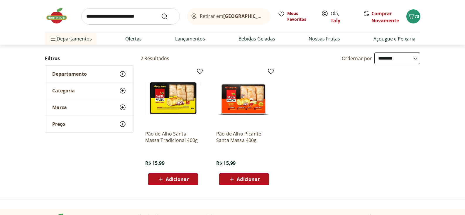
click at [174, 179] on span "Adicionar" at bounding box center [177, 179] width 23 height 5
click at [180, 179] on span "Adicionar" at bounding box center [177, 179] width 23 height 5
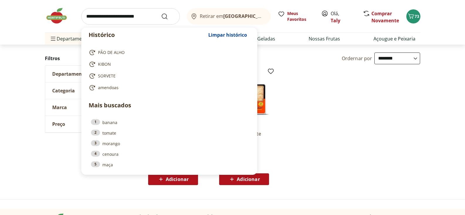
click at [105, 18] on input "search" at bounding box center [130, 16] width 99 height 16
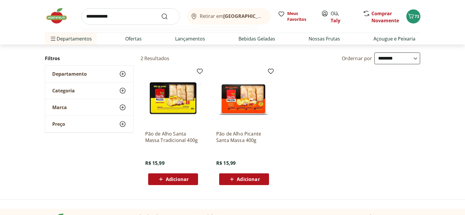
type input "**********"
click at [161, 13] on button "Submit Search" at bounding box center [168, 16] width 14 height 7
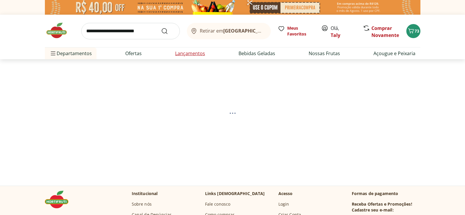
select select "**********"
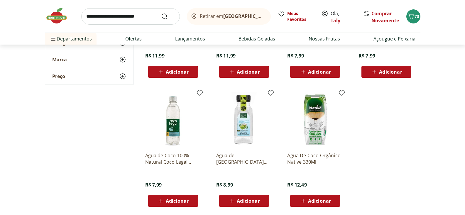
scroll to position [296, 0]
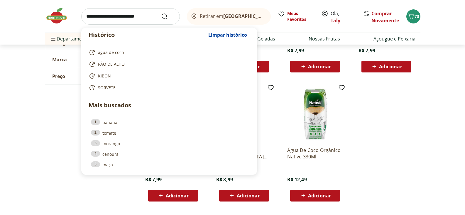
click at [95, 16] on input "search" at bounding box center [130, 16] width 99 height 16
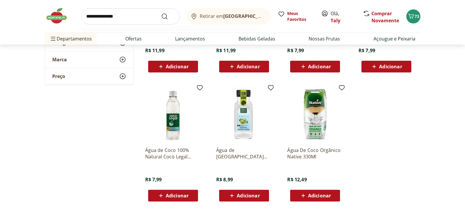
type input "**********"
click at [161, 13] on button "Submit Search" at bounding box center [168, 16] width 14 height 7
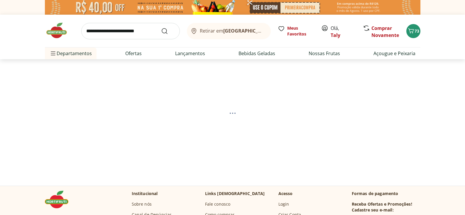
select select "**********"
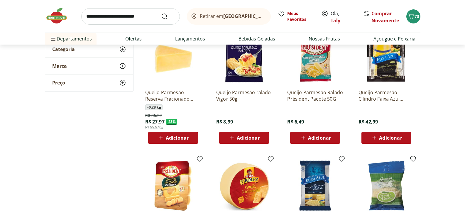
scroll to position [94, 0]
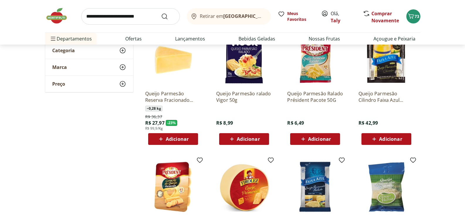
click at [308, 137] on span "Adicionar" at bounding box center [315, 139] width 31 height 7
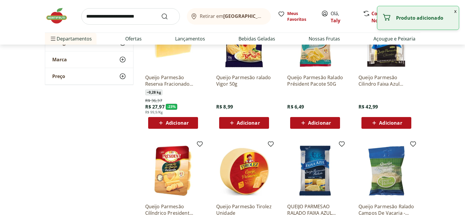
scroll to position [145, 0]
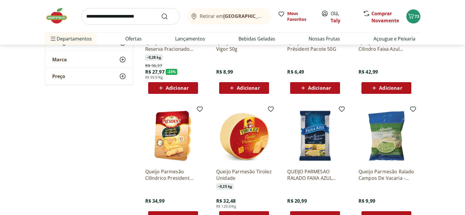
click at [311, 88] on span "Adicionar" at bounding box center [319, 88] width 23 height 5
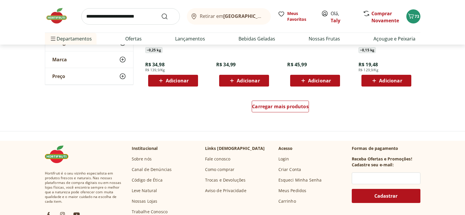
scroll to position [339, 0]
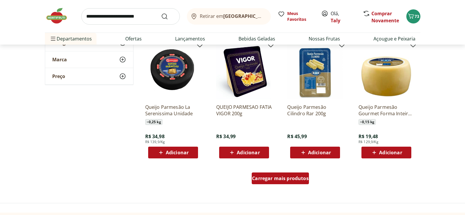
click at [290, 177] on span "Carregar mais produtos" at bounding box center [280, 178] width 57 height 5
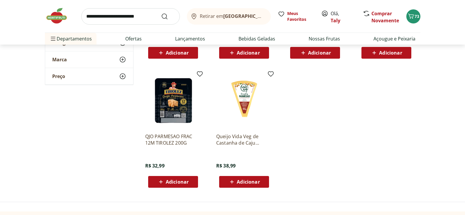
scroll to position [564, 0]
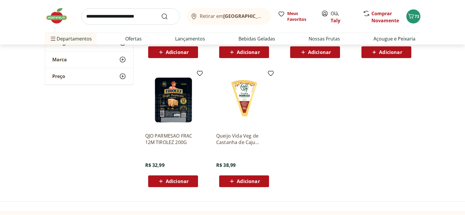
click at [105, 17] on input "search" at bounding box center [130, 16] width 99 height 16
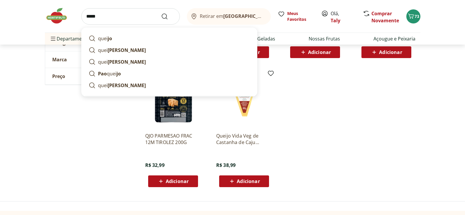
type input "******"
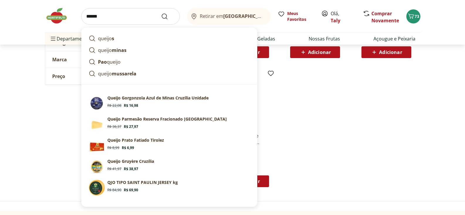
click button "Submit Search" at bounding box center [168, 16] width 14 height 7
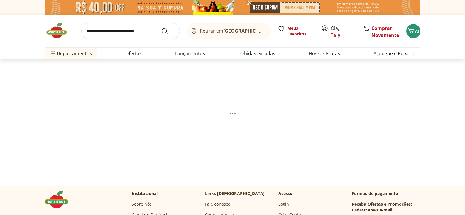
select select "**********"
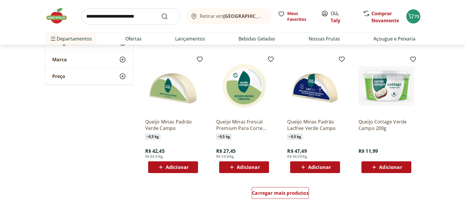
scroll to position [742, 0]
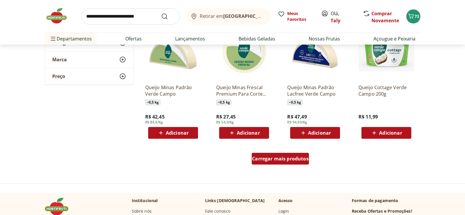
click at [265, 162] on div "Carregar mais produtos" at bounding box center [280, 159] width 57 height 12
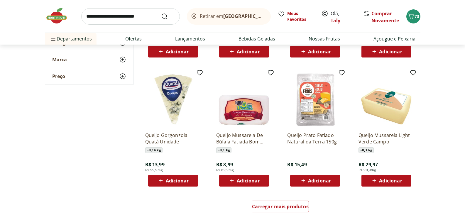
scroll to position [1079, 0]
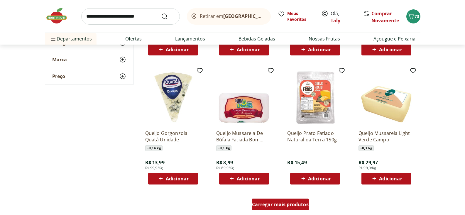
click at [291, 204] on span "Carregar mais produtos" at bounding box center [280, 204] width 57 height 5
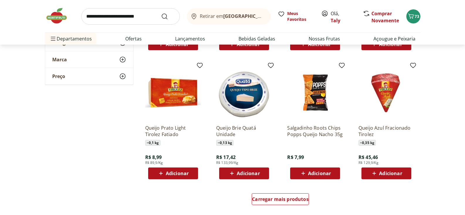
scroll to position [1474, 0]
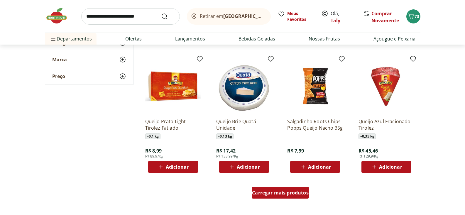
click at [276, 196] on div "Carregar mais produtos" at bounding box center [280, 193] width 57 height 12
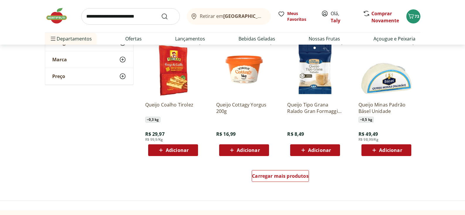
scroll to position [1876, 0]
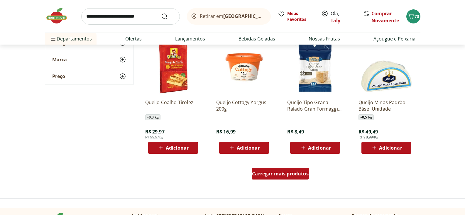
click at [291, 174] on span "Carregar mais produtos" at bounding box center [280, 173] width 57 height 5
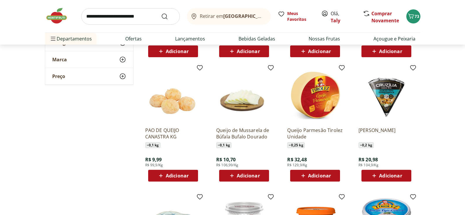
scroll to position [1972, 0]
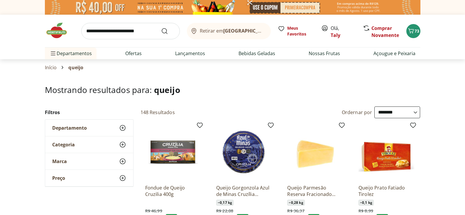
select select "**********"
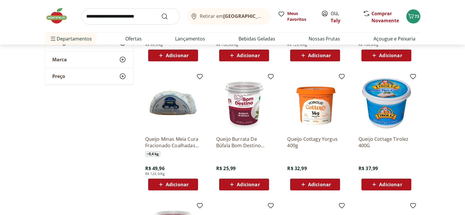
scroll to position [2098, 0]
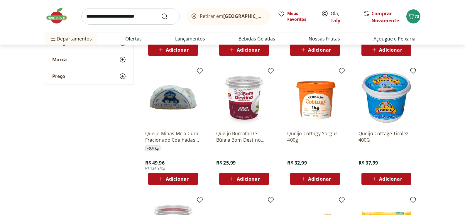
click at [248, 181] on span "Adicionar" at bounding box center [248, 179] width 23 height 5
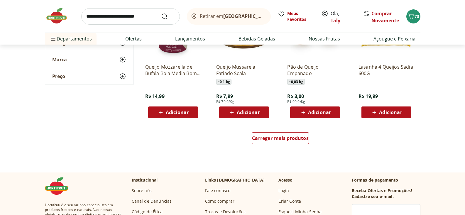
scroll to position [2308, 0]
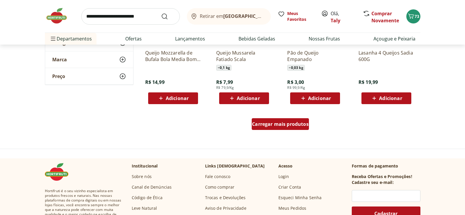
click at [296, 128] on div "Carregar mais produtos" at bounding box center [280, 124] width 57 height 12
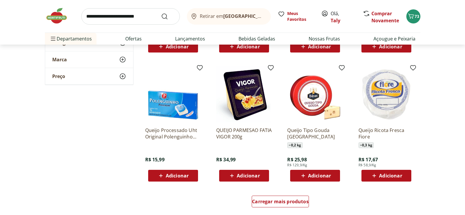
scroll to position [2644, 0]
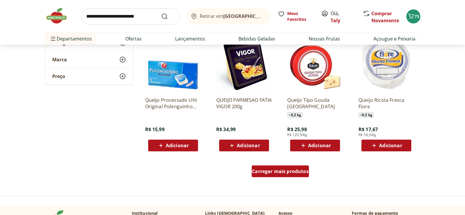
click at [286, 176] on div "Carregar mais produtos" at bounding box center [280, 172] width 57 height 12
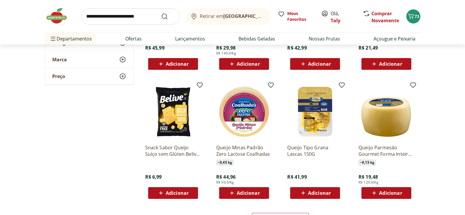
scroll to position [2992, 0]
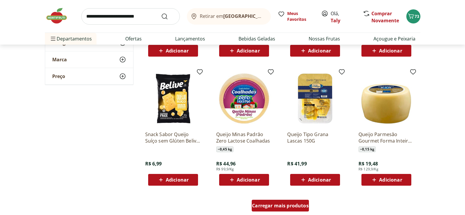
click at [286, 207] on span "Carregar mais produtos" at bounding box center [280, 206] width 57 height 5
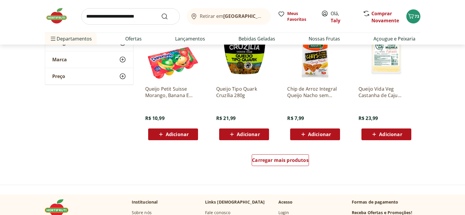
scroll to position [3450, 0]
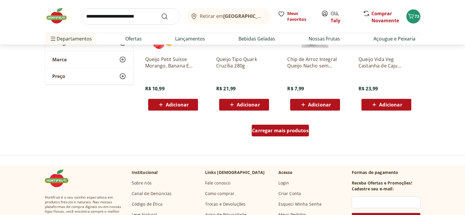
click at [286, 132] on span "Carregar mais produtos" at bounding box center [280, 130] width 57 height 5
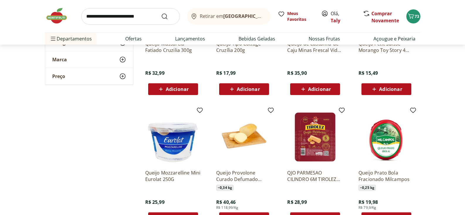
scroll to position [3602, 0]
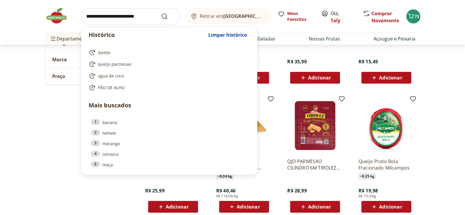
click at [97, 17] on input "search" at bounding box center [130, 16] width 99 height 16
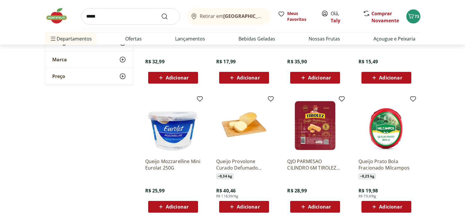
type input "******"
click button "Submit Search" at bounding box center [168, 16] width 14 height 7
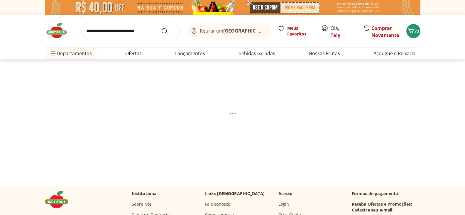
select select "**********"
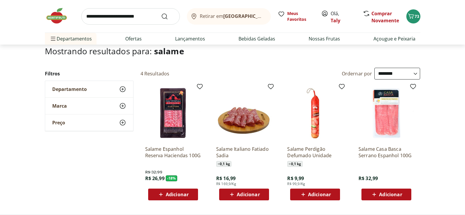
scroll to position [34, 0]
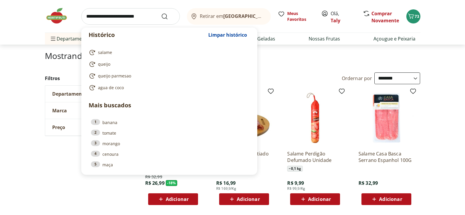
click at [95, 17] on input "search" at bounding box center [130, 16] width 99 height 16
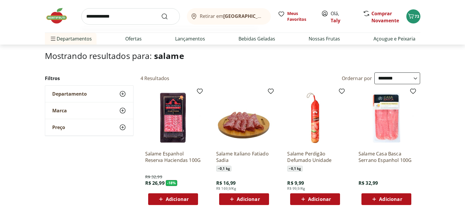
type input "**********"
click at [161, 13] on button "Submit Search" at bounding box center [168, 16] width 14 height 7
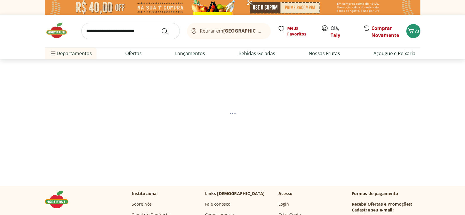
select select "**********"
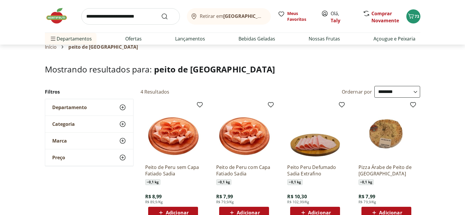
scroll to position [33, 0]
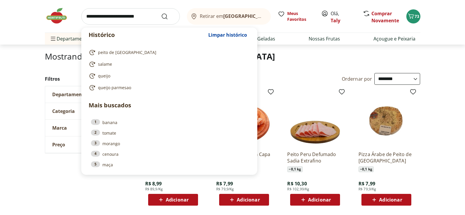
click at [88, 17] on input "search" at bounding box center [130, 16] width 99 height 16
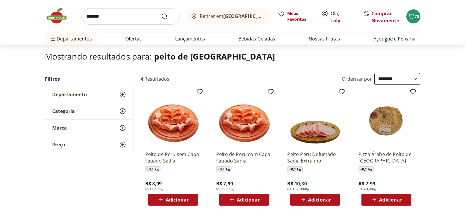
type input "********"
click button "Submit Search" at bounding box center [168, 16] width 14 height 7
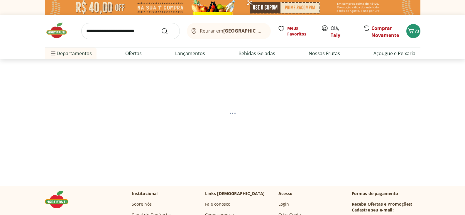
select select "**********"
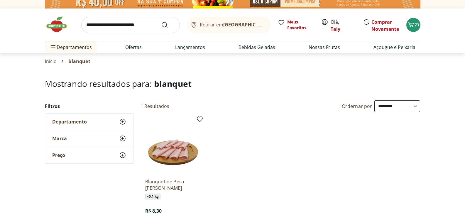
scroll to position [52, 0]
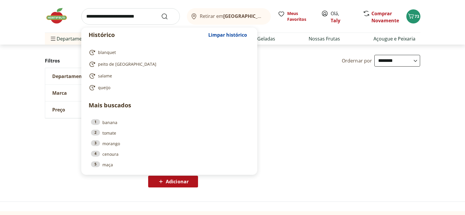
click at [98, 17] on input "search" at bounding box center [130, 16] width 99 height 16
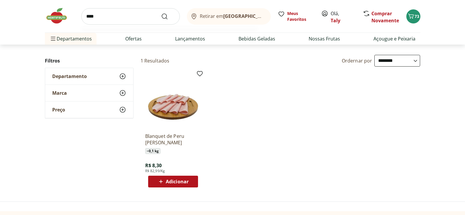
type input "****"
click at [161, 13] on button "Submit Search" at bounding box center [168, 16] width 14 height 7
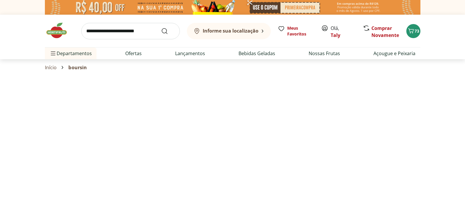
select select "**********"
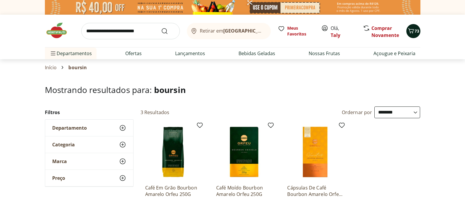
click at [412, 33] on icon "Carrinho" at bounding box center [411, 30] width 6 height 5
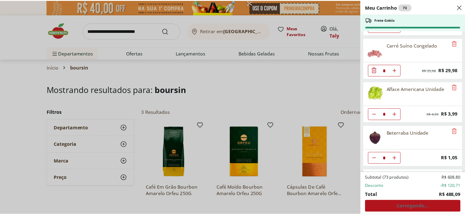
scroll to position [331, 0]
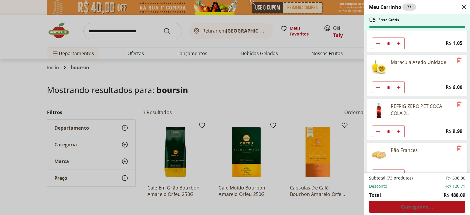
click at [417, 208] on div "Subtotal (73 produtos) R$ 608,80 Desconto -R$ 120,71 Total R$ 488,09 Carregando…" at bounding box center [417, 194] width 96 height 38
click at [282, 90] on div "Meu Carrinho 73 Frete Grátis Kit [PERSON_NAME] 41,5G * Original price: R$ 5,79 …" at bounding box center [235, 107] width 470 height 215
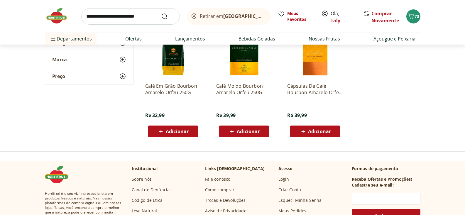
scroll to position [0, 0]
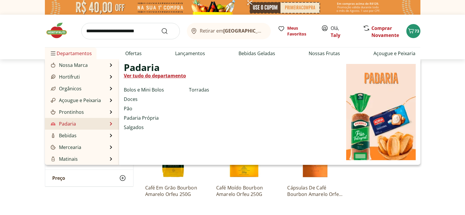
click at [79, 124] on li "Padaria Padaria Ver tudo do departamento Bolos e Mini Bolos Doces Pão Padaria P…" at bounding box center [82, 124] width 74 height 12
click at [133, 118] on link "Padaria Própria" at bounding box center [141, 118] width 35 height 7
select select "**********"
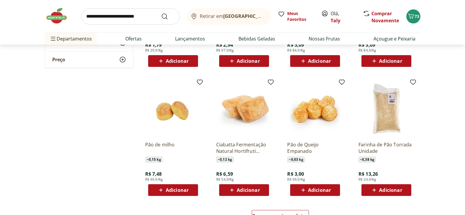
scroll to position [328, 0]
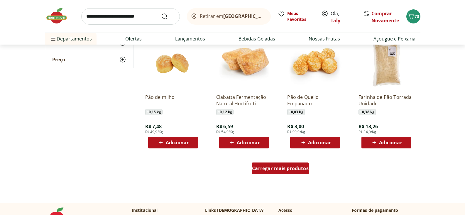
click at [280, 169] on span "Carregar mais produtos" at bounding box center [280, 168] width 57 height 5
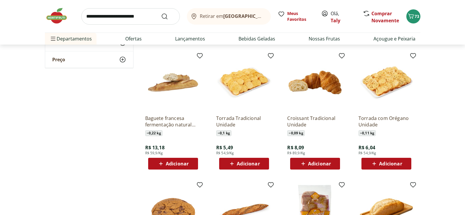
scroll to position [545, 0]
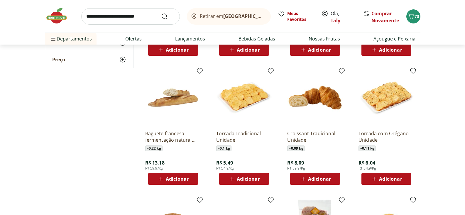
click at [320, 179] on span "Adicionar" at bounding box center [319, 179] width 23 height 5
drag, startPoint x: 331, startPoint y: 177, endPoint x: 387, endPoint y: 174, distance: 55.9
click at [331, 177] on div "Adicionar" at bounding box center [315, 179] width 41 height 11
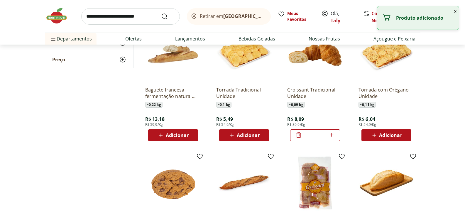
scroll to position [705, 0]
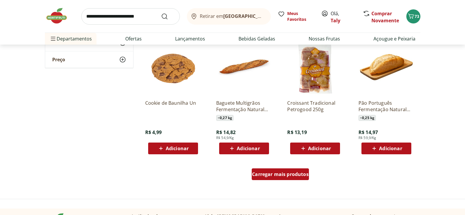
click at [294, 174] on span "Carregar mais produtos" at bounding box center [280, 174] width 57 height 5
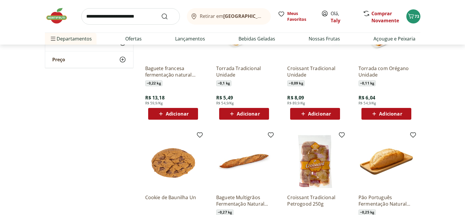
scroll to position [539, 0]
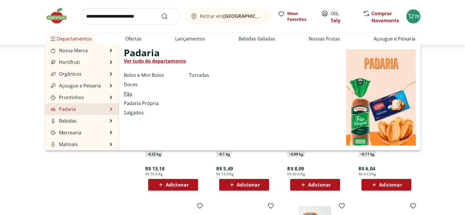
click at [129, 91] on link "Pão" at bounding box center [128, 93] width 9 height 7
select select "**********"
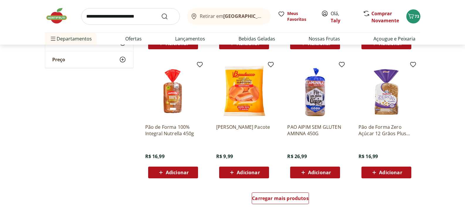
scroll to position [304, 0]
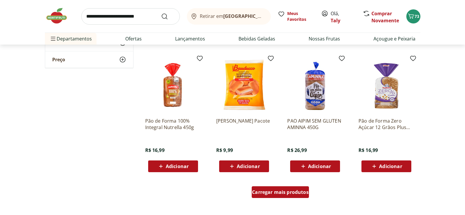
click at [276, 191] on span "Carregar mais produtos" at bounding box center [280, 192] width 57 height 5
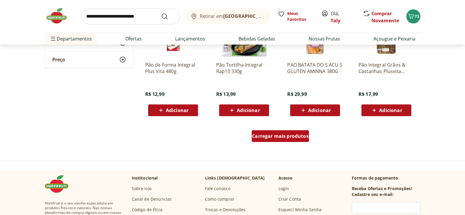
scroll to position [746, 0]
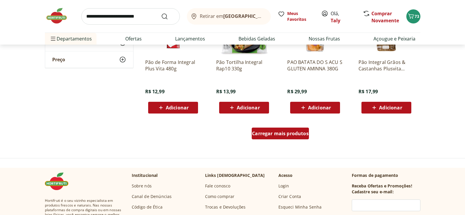
click at [275, 132] on span "Carregar mais produtos" at bounding box center [280, 133] width 57 height 5
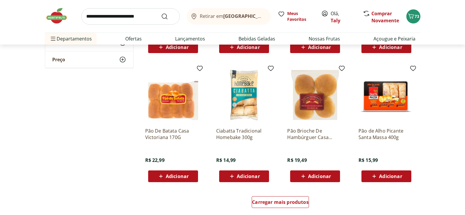
scroll to position [1111, 0]
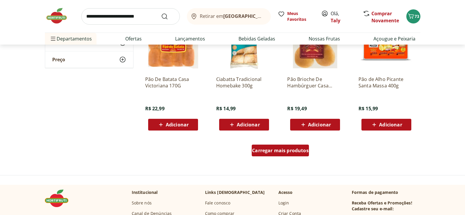
click at [287, 151] on span "Carregar mais produtos" at bounding box center [280, 150] width 57 height 5
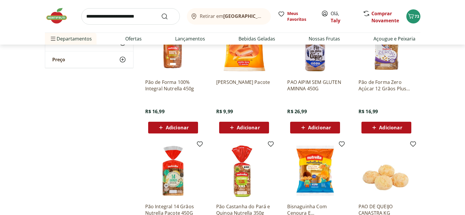
scroll to position [81, 0]
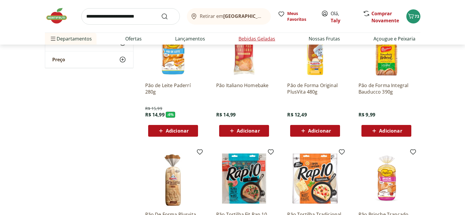
click at [265, 39] on link "Bebidas Geladas" at bounding box center [257, 38] width 37 height 7
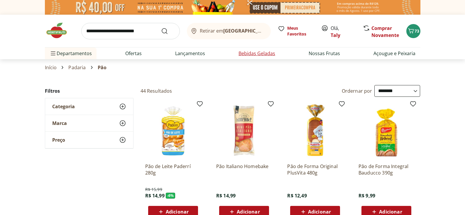
select select "**********"
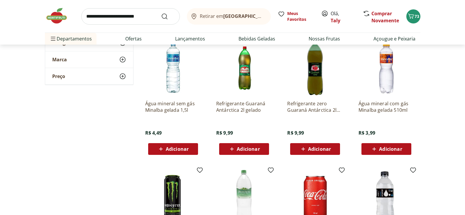
scroll to position [151, 0]
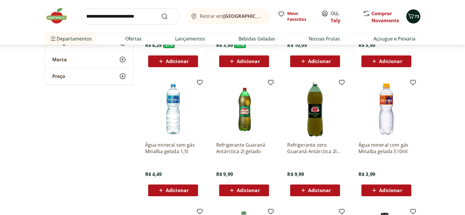
click at [417, 17] on span "73" at bounding box center [417, 17] width 5 height 6
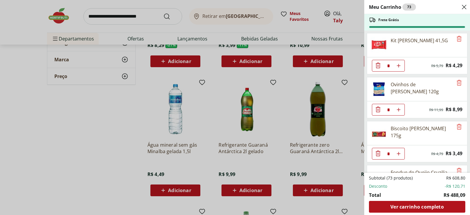
click at [103, 18] on div "Meu Carrinho 73 Frete Grátis Kit Kat Ao Leite 41,5G * Original price: R$ 5,79 P…" at bounding box center [235, 107] width 470 height 215
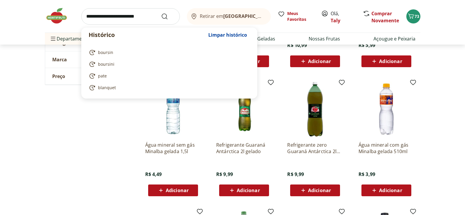
click at [102, 16] on input "search" at bounding box center [130, 16] width 99 height 16
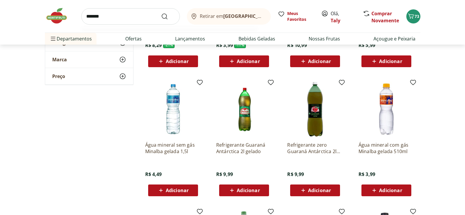
type input "*******"
click at [161, 13] on button "Submit Search" at bounding box center [168, 16] width 14 height 7
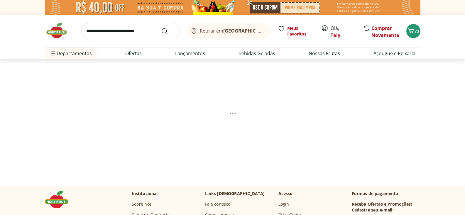
select select "**********"
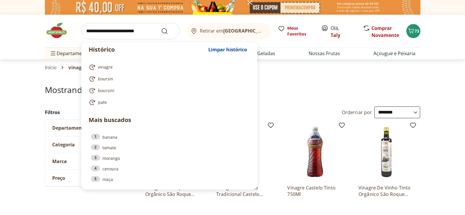
click at [107, 35] on input "search" at bounding box center [130, 31] width 99 height 16
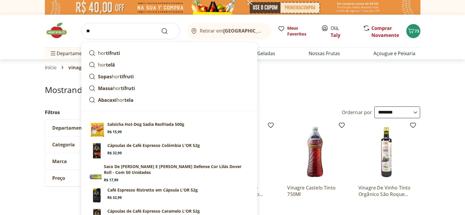
type input "*"
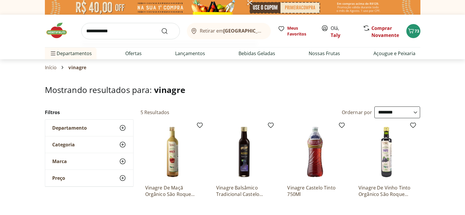
type input "**********"
click at [161, 28] on button "Submit Search" at bounding box center [168, 31] width 14 height 7
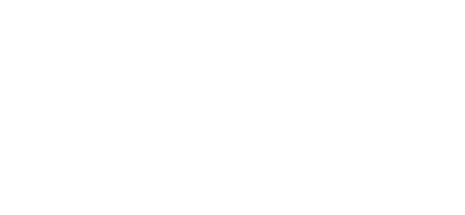
select select "**********"
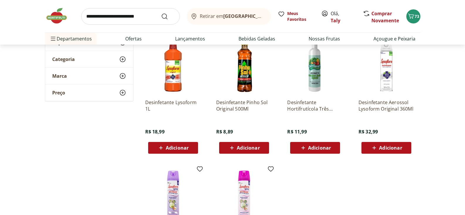
scroll to position [84, 0]
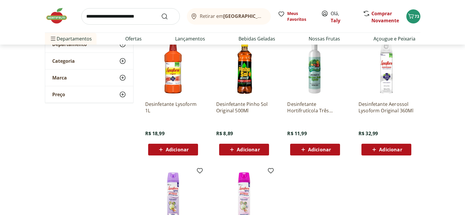
click at [317, 78] on img at bounding box center [315, 69] width 56 height 56
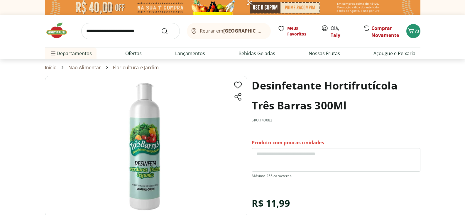
click at [95, 31] on input "search" at bounding box center [130, 31] width 99 height 16
type input "*******"
click button "Submit Search" at bounding box center [168, 31] width 14 height 7
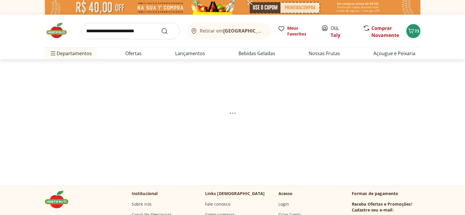
select select "**********"
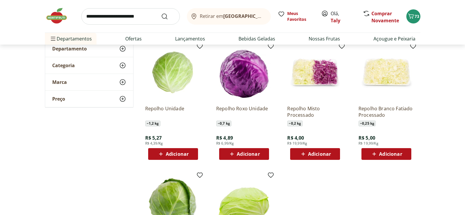
scroll to position [85, 0]
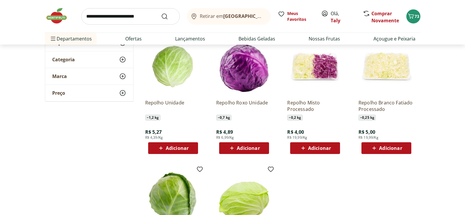
click at [171, 146] on span "Adicionar" at bounding box center [177, 148] width 23 height 5
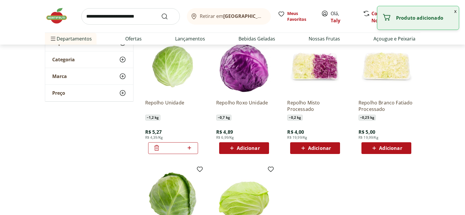
click at [246, 147] on span "Adicionar" at bounding box center [248, 148] width 23 height 5
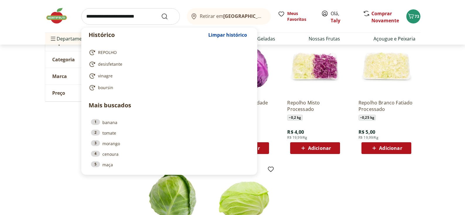
click at [115, 19] on input "search" at bounding box center [130, 16] width 99 height 16
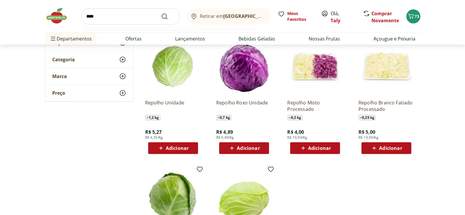
type input "*****"
click button "Submit Search" at bounding box center [168, 16] width 14 height 7
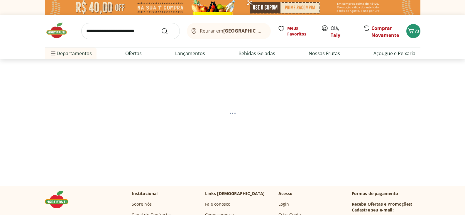
select select "**********"
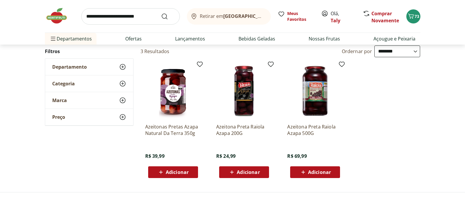
scroll to position [74, 0]
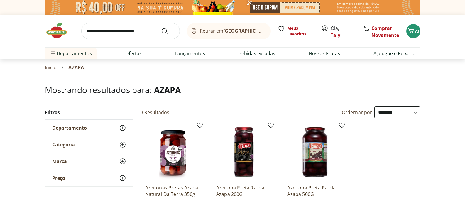
select select "**********"
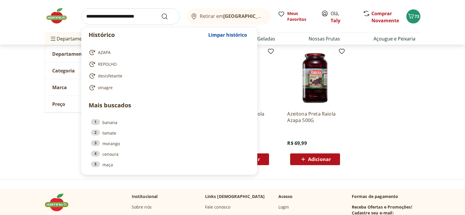
click at [100, 22] on input "search" at bounding box center [130, 16] width 99 height 16
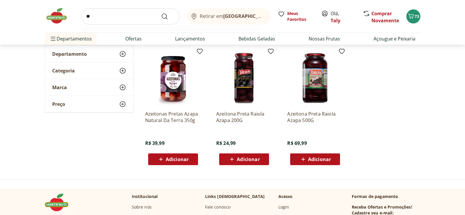
type input "***"
click button "Submit Search" at bounding box center [168, 16] width 14 height 7
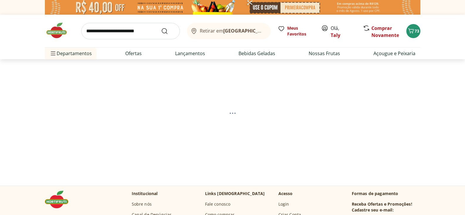
select select "**********"
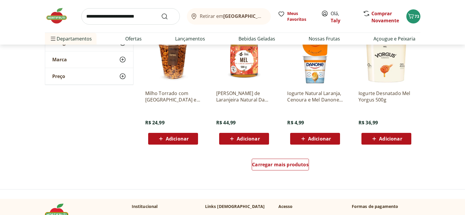
scroll to position [361, 0]
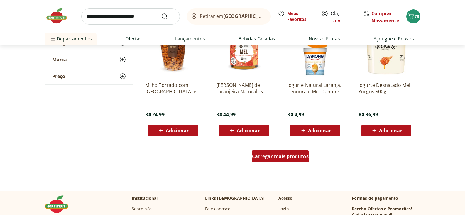
click at [295, 158] on span "Carregar mais produtos" at bounding box center [280, 156] width 57 height 5
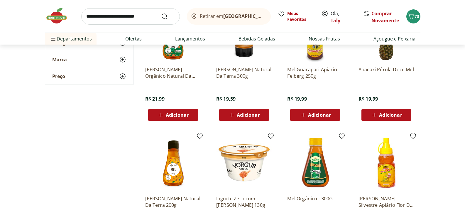
scroll to position [0, 0]
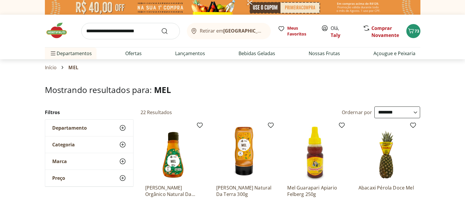
click at [99, 29] on input "search" at bounding box center [130, 31] width 99 height 16
type input "********"
click button "Submit Search" at bounding box center [168, 31] width 14 height 7
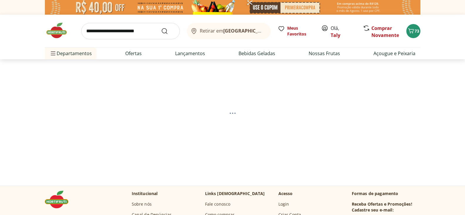
select select "**********"
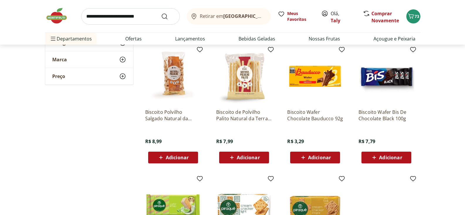
scroll to position [206, 0]
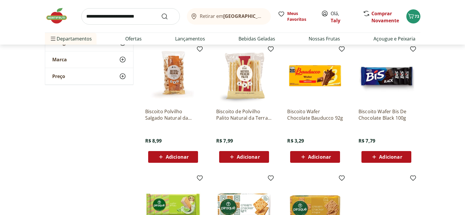
click at [321, 160] on span "Adicionar" at bounding box center [315, 157] width 31 height 7
click at [237, 158] on span "Adicionar" at bounding box center [248, 157] width 23 height 5
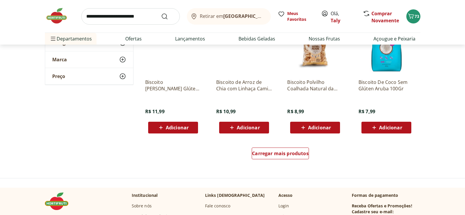
scroll to position [750, 0]
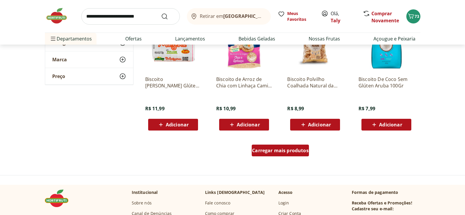
click at [289, 153] on span "Carregar mais produtos" at bounding box center [280, 150] width 57 height 5
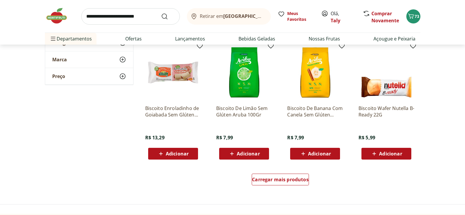
scroll to position [1151, 0]
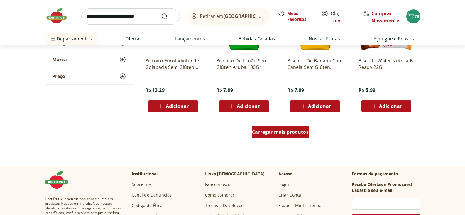
click at [288, 131] on span "Carregar mais produtos" at bounding box center [280, 132] width 57 height 5
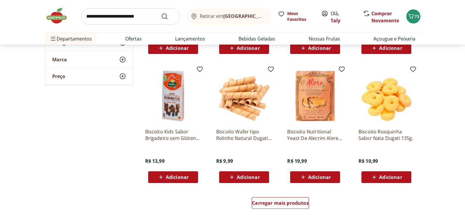
scroll to position [1467, 0]
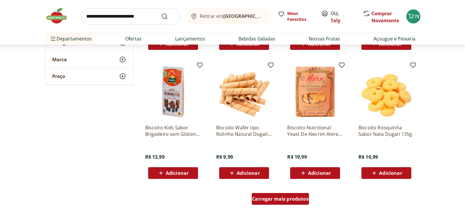
click at [282, 197] on span "Carregar mais produtos" at bounding box center [280, 199] width 57 height 5
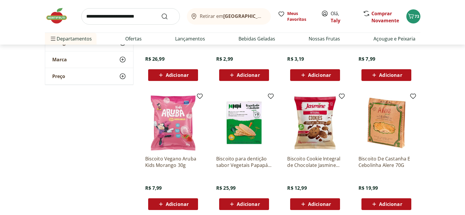
scroll to position [1905, 0]
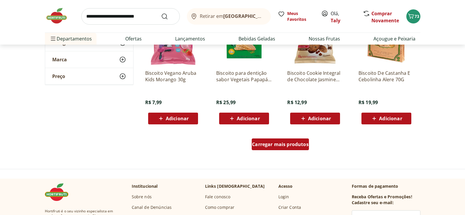
click at [287, 145] on span "Carregar mais produtos" at bounding box center [280, 144] width 57 height 5
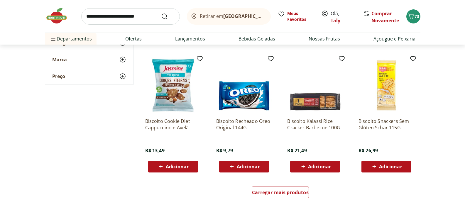
scroll to position [2291, 0]
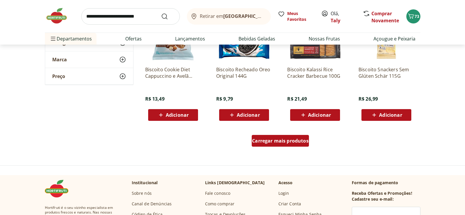
click at [278, 139] on span "Carregar mais produtos" at bounding box center [280, 141] width 57 height 5
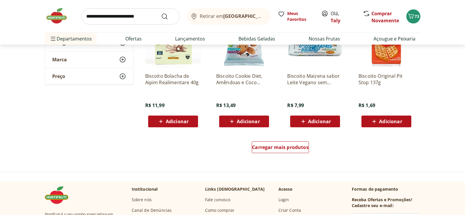
scroll to position [2688, 0]
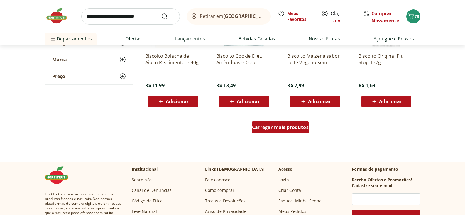
click at [278, 132] on div "Carregar mais produtos" at bounding box center [280, 128] width 57 height 12
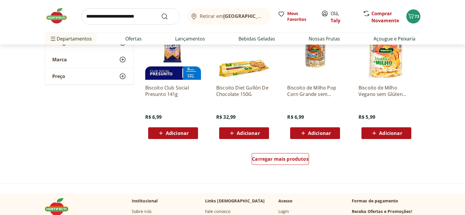
scroll to position [3045, 0]
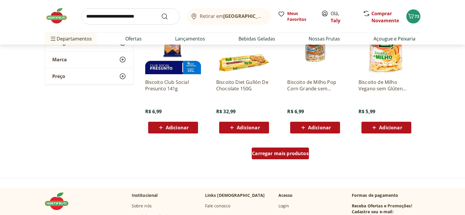
click at [280, 155] on span "Carregar mais produtos" at bounding box center [280, 153] width 57 height 5
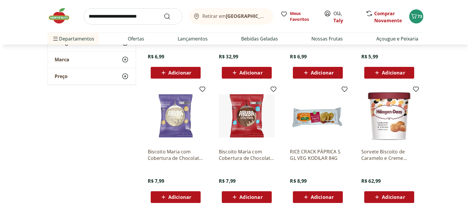
scroll to position [3144, 0]
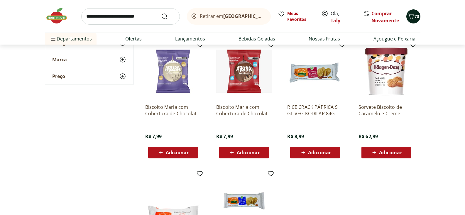
click at [416, 14] on span "73" at bounding box center [417, 17] width 5 height 6
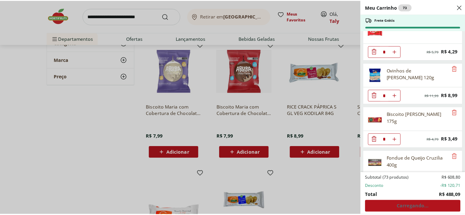
scroll to position [41, 0]
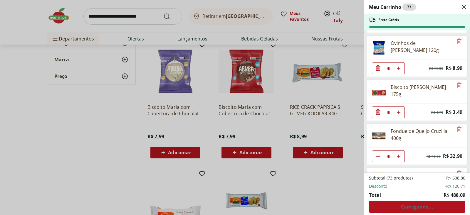
click at [416, 208] on div "Subtotal (73 produtos) R$ 608,80 Desconto -R$ 120,71 Total R$ 488,09 Carregando…" at bounding box center [417, 194] width 96 height 38
drag, startPoint x: 91, startPoint y: 123, endPoint x: 93, endPoint y: 120, distance: 3.0
click at [92, 122] on div "Meu Carrinho 73 Frete Grátis Kit [PERSON_NAME] 41,5G * Original price: R$ 5,79 …" at bounding box center [235, 107] width 470 height 215
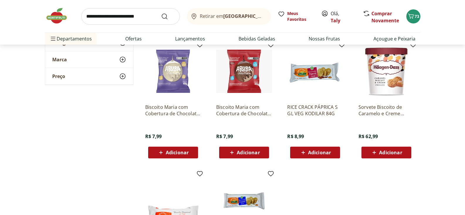
click at [58, 17] on img at bounding box center [59, 16] width 29 height 18
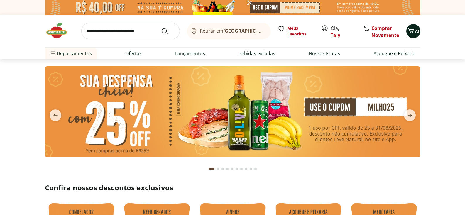
click at [413, 31] on icon "Carrinho" at bounding box center [411, 30] width 6 height 5
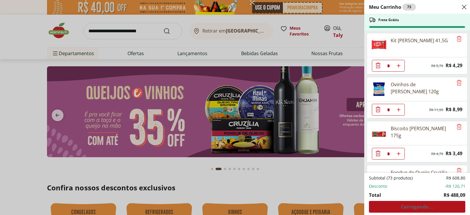
drag, startPoint x: 415, startPoint y: 208, endPoint x: 412, endPoint y: 198, distance: 10.7
click at [415, 208] on div "Subtotal (73 produtos) R$ 608,80 Desconto -R$ 120,71 Total R$ 488,09 Carregando…" at bounding box center [417, 194] width 96 height 38
click at [29, 24] on div "Meu Carrinho 73 Frete Grátis Kit [PERSON_NAME] 41,5G * Original price: R$ 5,79 …" at bounding box center [235, 107] width 470 height 215
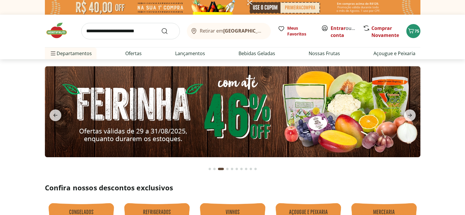
click at [223, 108] on img at bounding box center [233, 111] width 376 height 91
select select "**********"
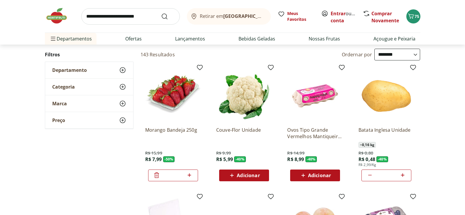
scroll to position [36, 0]
click at [244, 178] on span "Adicionar" at bounding box center [248, 175] width 23 height 5
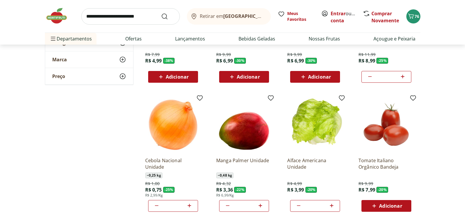
scroll to position [270, 0]
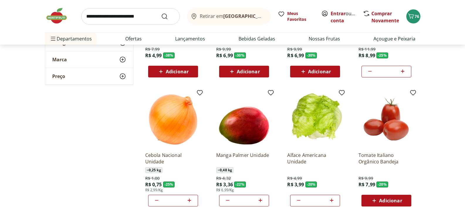
click at [190, 201] on icon at bounding box center [190, 201] width 4 height 4
type input "*"
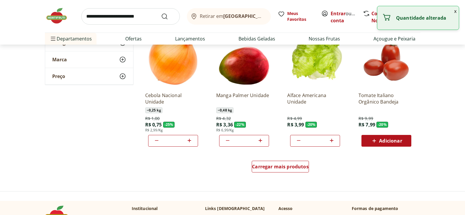
scroll to position [339, 0]
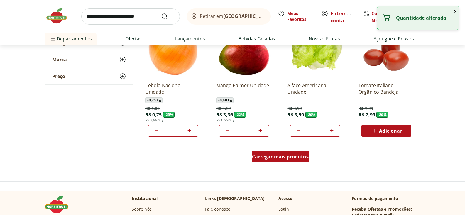
click at [260, 160] on div "Carregar mais produtos" at bounding box center [280, 157] width 57 height 12
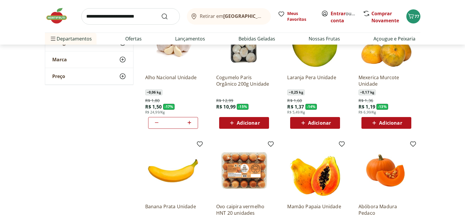
scroll to position [524, 0]
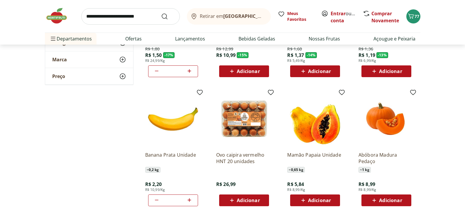
click at [189, 200] on icon at bounding box center [190, 201] width 4 height 4
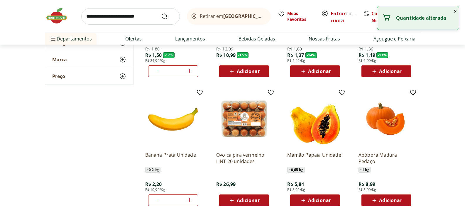
click at [190, 199] on icon at bounding box center [189, 200] width 7 height 7
type input "*"
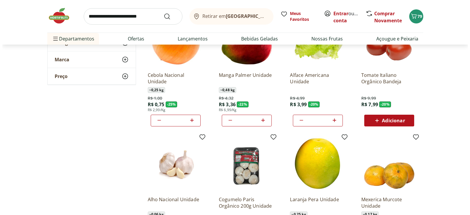
scroll to position [264, 0]
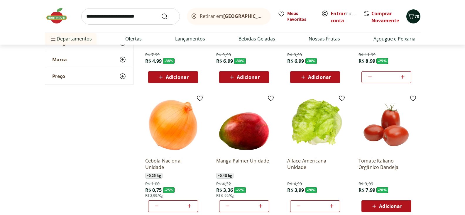
click at [415, 16] on span "79" at bounding box center [417, 17] width 5 height 6
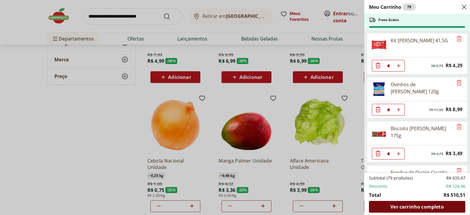
click at [414, 206] on span "Ver carrinho completo" at bounding box center [416, 207] width 53 height 5
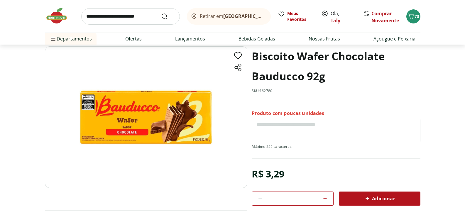
scroll to position [54, 0]
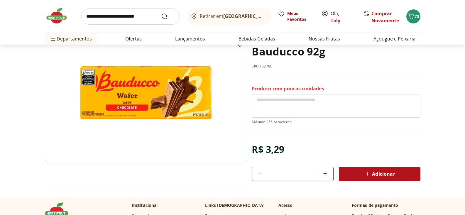
click at [386, 173] on span "Adicionar" at bounding box center [379, 174] width 31 height 7
click at [372, 174] on span "Adicionar" at bounding box center [379, 174] width 31 height 7
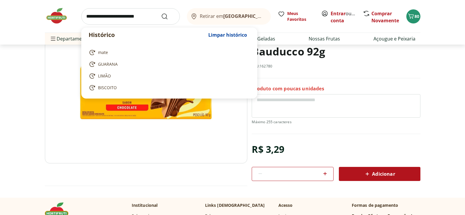
click at [95, 16] on input "search" at bounding box center [130, 16] width 99 height 16
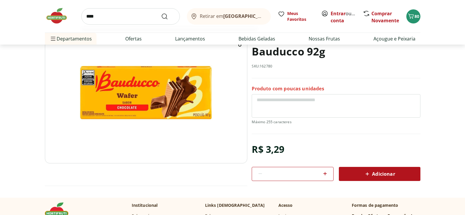
type input "****"
click at [161, 13] on button "Submit Search" at bounding box center [168, 16] width 14 height 7
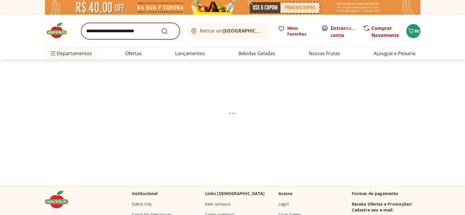
select select "**********"
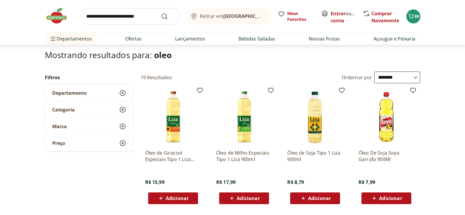
scroll to position [36, 0]
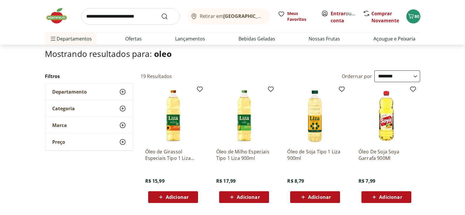
click at [389, 194] on span "Adicionar" at bounding box center [386, 197] width 31 height 7
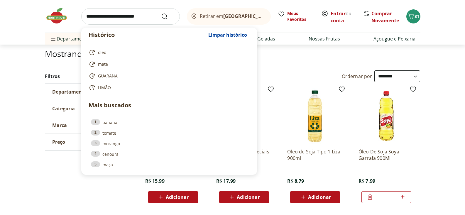
click at [101, 17] on input "search" at bounding box center [130, 16] width 99 height 16
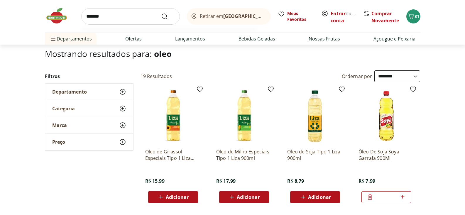
type input "********"
click button "Submit Search" at bounding box center [168, 16] width 14 height 7
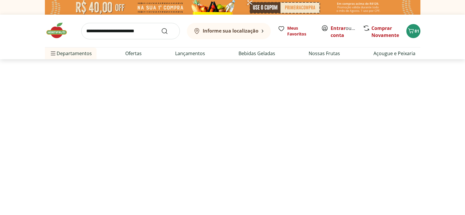
select select "**********"
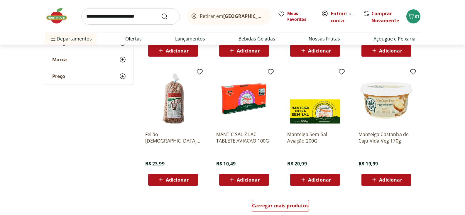
scroll to position [312, 0]
click at [106, 15] on input "search" at bounding box center [130, 16] width 99 height 16
type input "*****"
click button "Submit Search" at bounding box center [168, 16] width 14 height 7
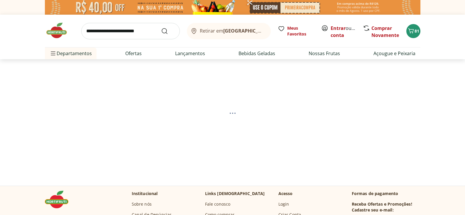
select select "**********"
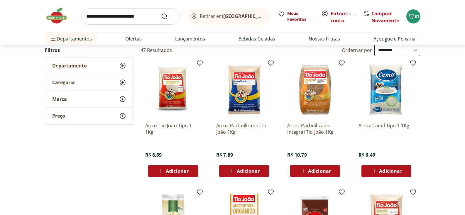
scroll to position [67, 0]
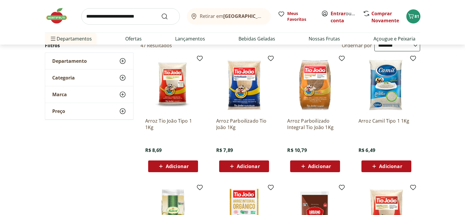
click at [255, 167] on span "Adicionar" at bounding box center [248, 166] width 23 height 5
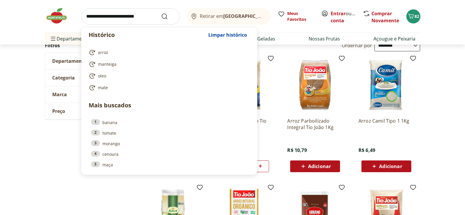
click at [106, 15] on input "search" at bounding box center [130, 16] width 99 height 16
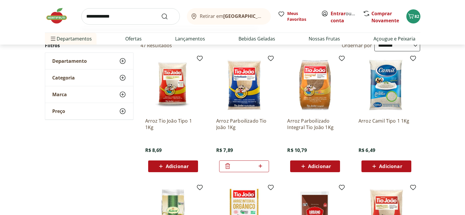
type input "**********"
click button "Submit Search" at bounding box center [168, 16] width 14 height 7
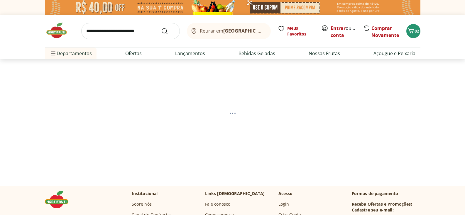
select select "**********"
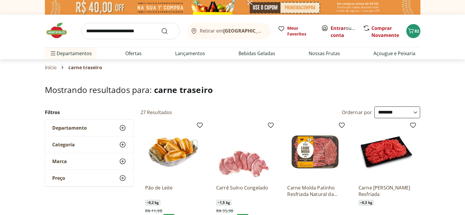
click at [95, 31] on input "search" at bounding box center [130, 31] width 99 height 16
type input "*******"
click at [161, 28] on button "Submit Search" at bounding box center [168, 31] width 14 height 7
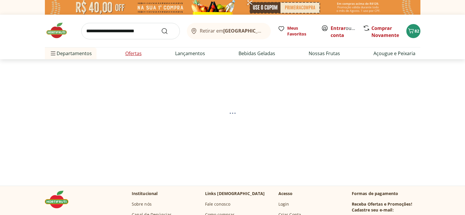
select select "**********"
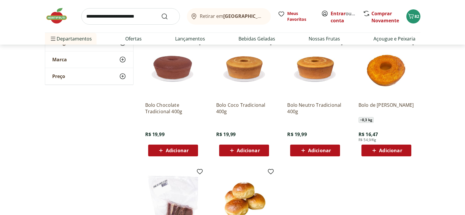
scroll to position [324, 0]
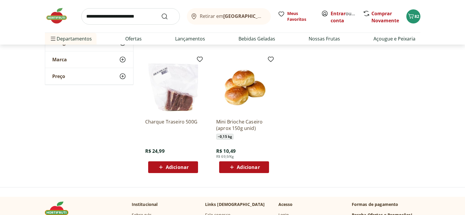
click at [181, 94] on img at bounding box center [173, 86] width 56 height 56
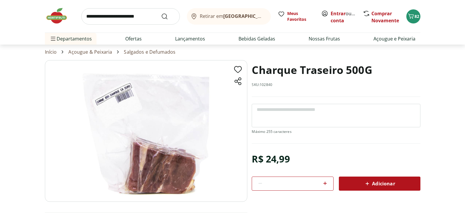
scroll to position [10, 0]
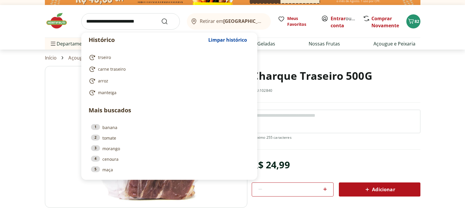
click at [88, 20] on input "search" at bounding box center [130, 21] width 99 height 16
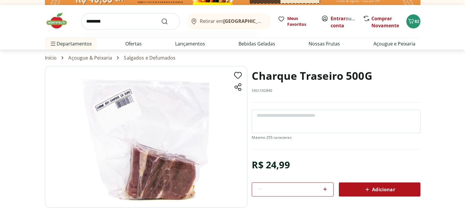
type input "********"
click at [161, 18] on button "Submit Search" at bounding box center [168, 21] width 14 height 7
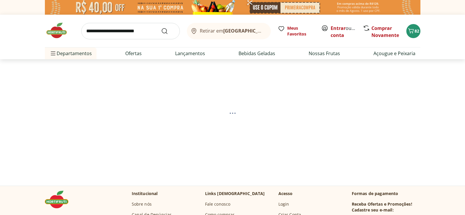
select select "**********"
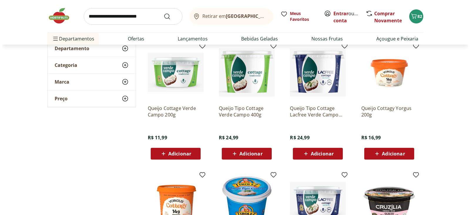
scroll to position [14, 0]
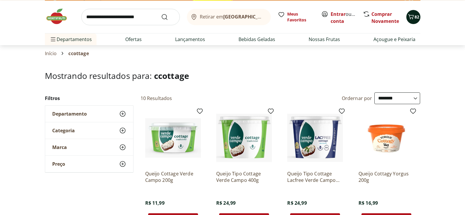
click at [413, 16] on icon "Carrinho" at bounding box center [411, 16] width 6 height 5
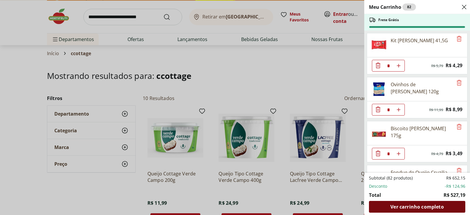
click at [407, 206] on span "Ver carrinho completo" at bounding box center [416, 207] width 53 height 5
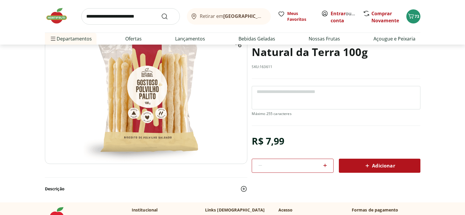
scroll to position [60, 0]
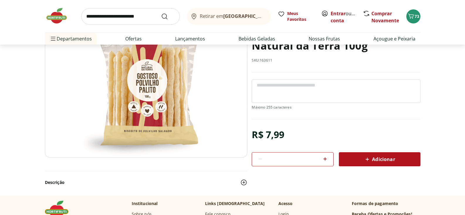
click at [375, 160] on span "Adicionar" at bounding box center [379, 159] width 31 height 7
click at [369, 159] on icon at bounding box center [368, 160] width 4 height 4
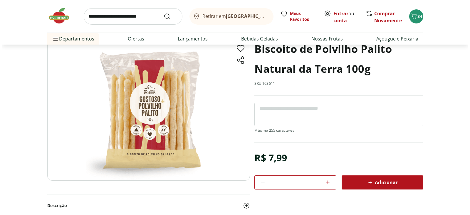
scroll to position [0, 0]
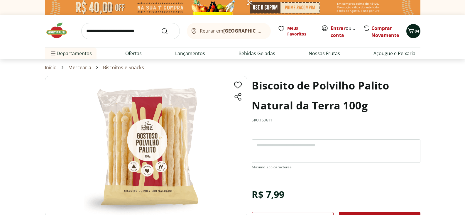
click at [413, 32] on icon "Carrinho" at bounding box center [411, 30] width 6 height 5
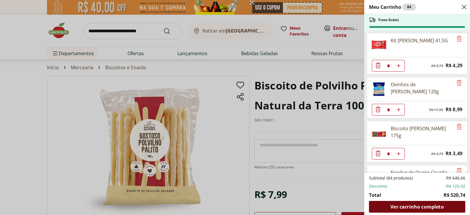
click at [410, 208] on span "Ver carrinho completo" at bounding box center [416, 207] width 53 height 5
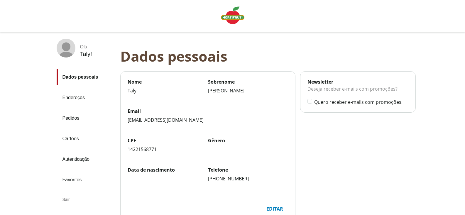
click at [232, 19] on img "Linha de sessão" at bounding box center [232, 15] width 23 height 18
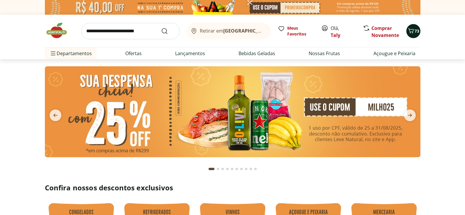
click at [416, 32] on span "73" at bounding box center [417, 31] width 5 height 6
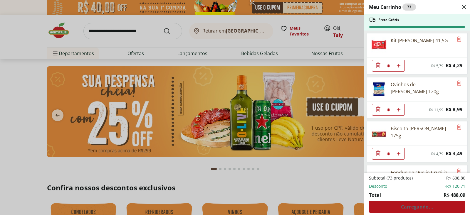
click at [408, 211] on div "Subtotal (73 produtos) R$ 608,80 Desconto -R$ 120,71 Total R$ 488,09 Carregando…" at bounding box center [417, 194] width 96 height 38
drag, startPoint x: 280, startPoint y: 175, endPoint x: 364, endPoint y: 60, distance: 142.3
click at [280, 175] on div "Meu Carrinho 73 Frete Grátis Kit [PERSON_NAME] 41,5G * Original price: R$ 5,79 …" at bounding box center [235, 107] width 470 height 215
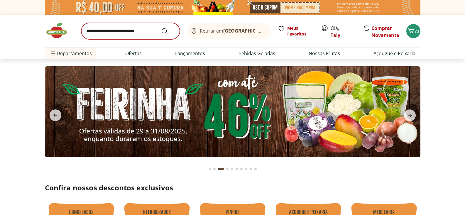
type input "*"
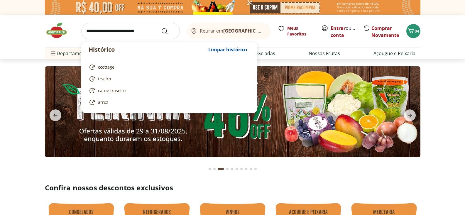
click at [105, 30] on input "search" at bounding box center [130, 31] width 99 height 16
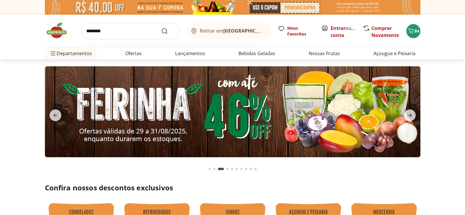
type input "********"
click at [161, 28] on button "Submit Search" at bounding box center [168, 31] width 14 height 7
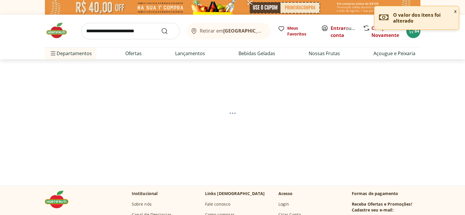
select select "**********"
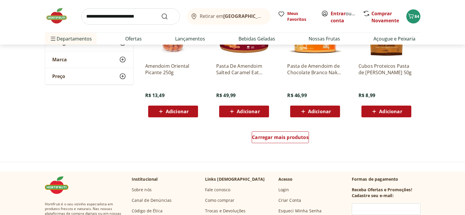
scroll to position [381, 0]
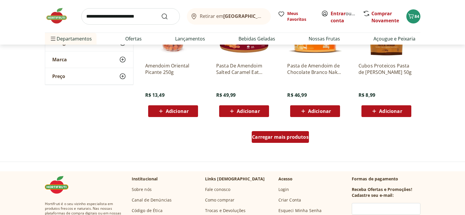
click at [288, 135] on span "Carregar mais produtos" at bounding box center [280, 137] width 57 height 5
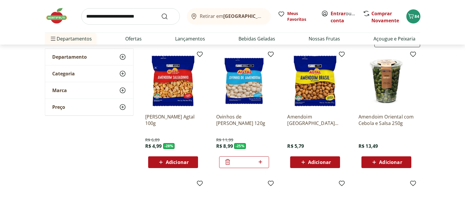
scroll to position [70, 0]
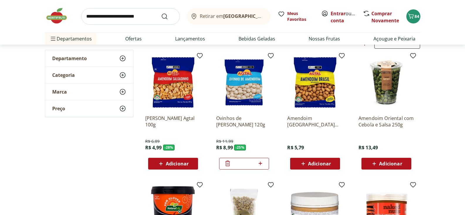
click at [95, 14] on input "search" at bounding box center [130, 16] width 99 height 16
type input "*******"
click button "Submit Search" at bounding box center [168, 16] width 14 height 7
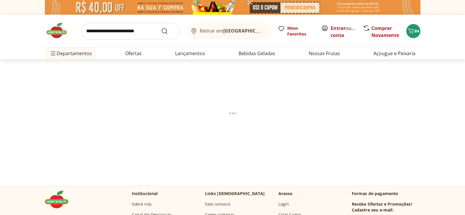
select select "**********"
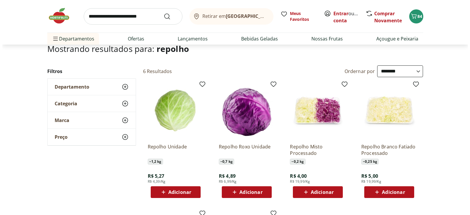
scroll to position [60, 0]
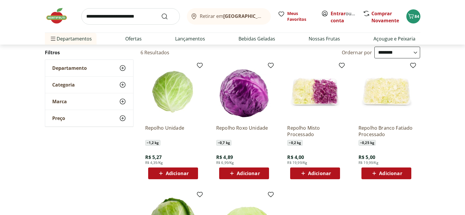
click at [170, 172] on span "Adicionar" at bounding box center [177, 173] width 23 height 5
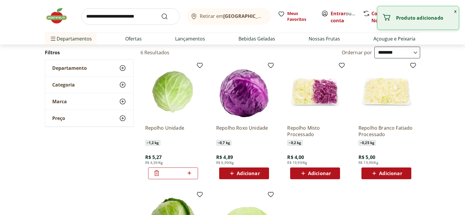
click at [245, 175] on span "Adicionar" at bounding box center [248, 173] width 23 height 5
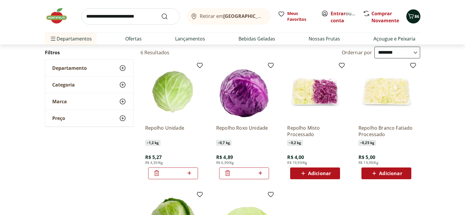
click at [410, 17] on icon "Carrinho" at bounding box center [411, 16] width 6 height 5
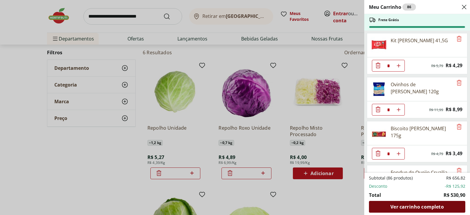
click at [418, 208] on span "Ver carrinho completo" at bounding box center [416, 207] width 53 height 5
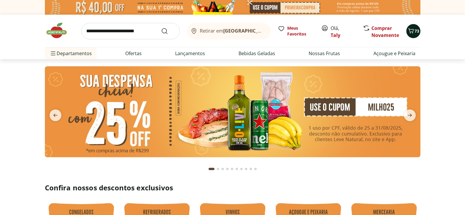
click at [412, 32] on icon "Carrinho" at bounding box center [411, 30] width 7 height 7
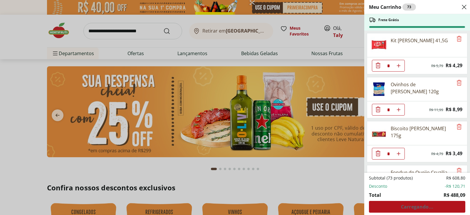
click at [344, 29] on div "Meu Carrinho 73 Frete Grátis Kit [PERSON_NAME] 41,5G * Original price: R$ 5,79 …" at bounding box center [235, 107] width 470 height 215
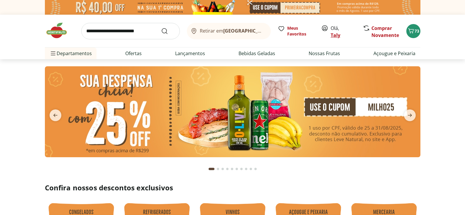
click at [336, 35] on link "Taly" at bounding box center [336, 35] width 10 height 6
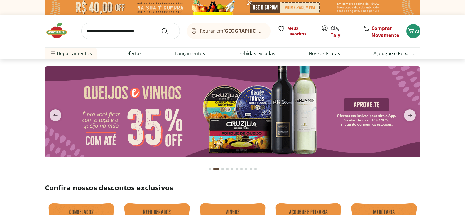
click at [336, 29] on span "Olá, Taly" at bounding box center [344, 32] width 26 height 14
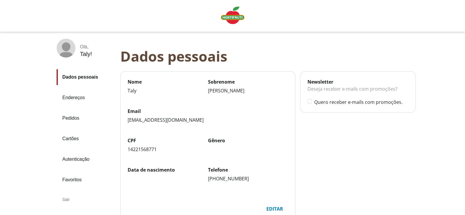
scroll to position [54, 0]
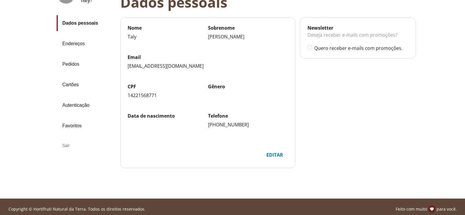
click at [66, 144] on div "Sair" at bounding box center [86, 146] width 59 height 14
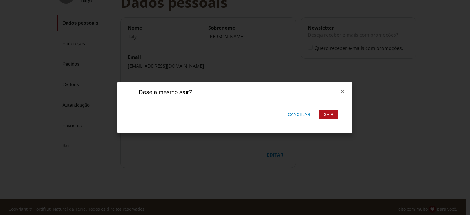
click at [328, 114] on div "Sair" at bounding box center [328, 114] width 19 height 9
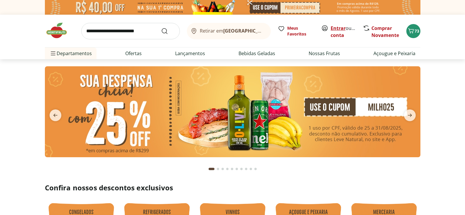
click at [333, 28] on link "Entrar" at bounding box center [338, 28] width 15 height 6
click at [335, 27] on link "Entrar" at bounding box center [338, 28] width 15 height 6
click at [414, 33] on icon "Carrinho" at bounding box center [411, 30] width 7 height 7
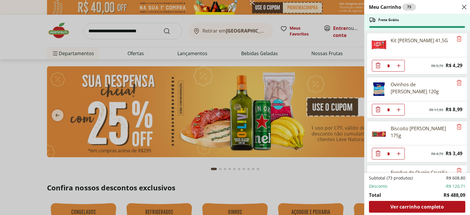
click at [411, 207] on span "Ver carrinho completo" at bounding box center [416, 207] width 53 height 5
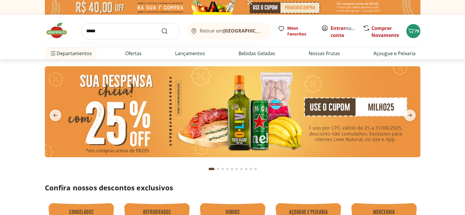
type input "*****"
click at [161, 28] on button "Submit Search" at bounding box center [168, 31] width 14 height 7
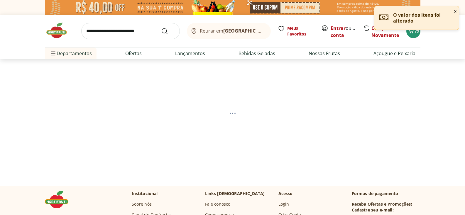
select select "**********"
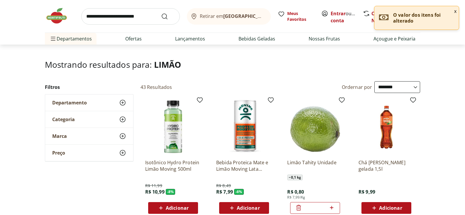
scroll to position [54, 0]
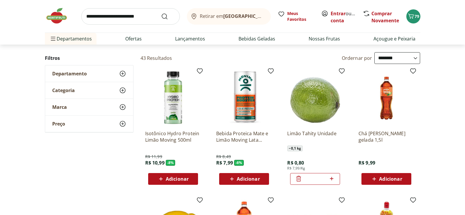
click at [332, 178] on icon at bounding box center [331, 178] width 7 height 7
type input "*"
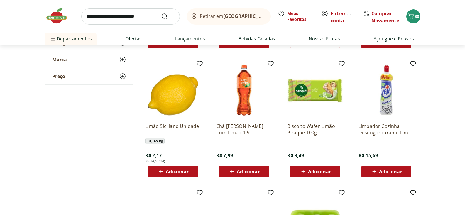
scroll to position [243, 0]
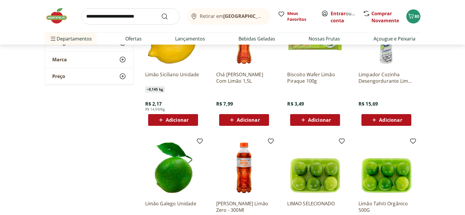
click at [91, 17] on input "search" at bounding box center [130, 16] width 99 height 16
type input "*******"
click at [161, 13] on button "Submit Search" at bounding box center [168, 16] width 14 height 7
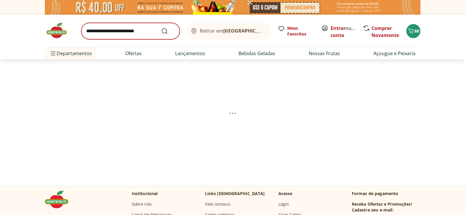
select select "**********"
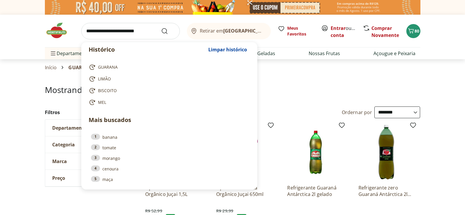
click at [111, 33] on input "search" at bounding box center [130, 31] width 99 height 16
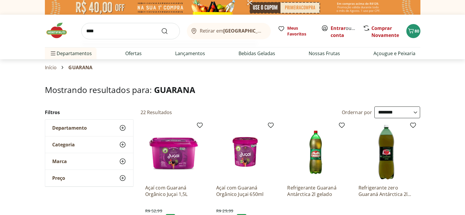
type input "****"
click at [161, 28] on button "Submit Search" at bounding box center [168, 31] width 14 height 7
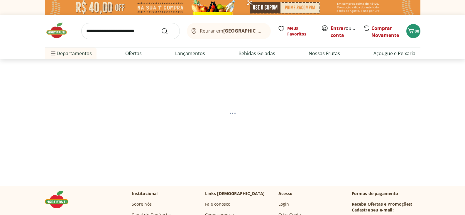
select select "**********"
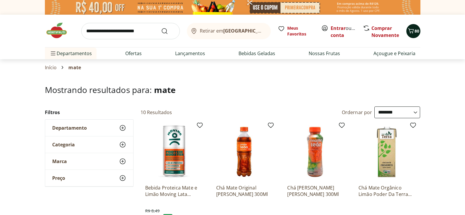
click at [413, 33] on icon "Carrinho" at bounding box center [411, 30] width 7 height 7
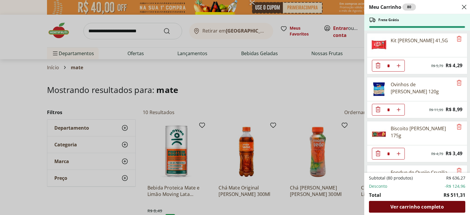
click at [413, 206] on span "Ver carrinho completo" at bounding box center [416, 207] width 53 height 5
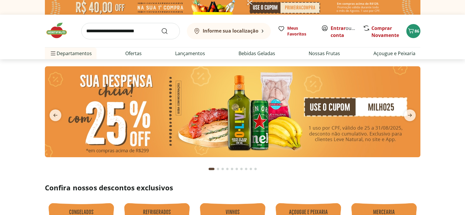
click at [97, 33] on input "search" at bounding box center [130, 31] width 99 height 16
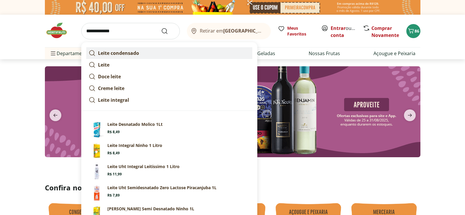
click at [110, 54] on strong "Leite condensado" at bounding box center [118, 53] width 41 height 6
type input "**********"
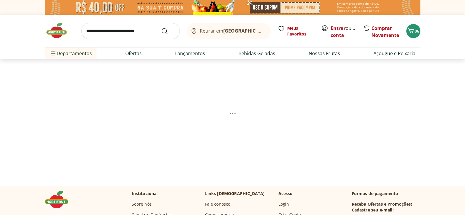
select select "**********"
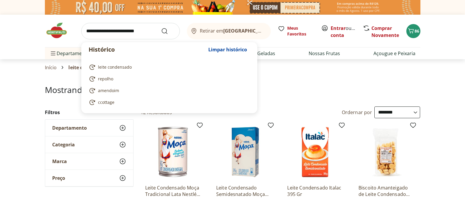
click at [112, 32] on input "search" at bounding box center [130, 31] width 99 height 16
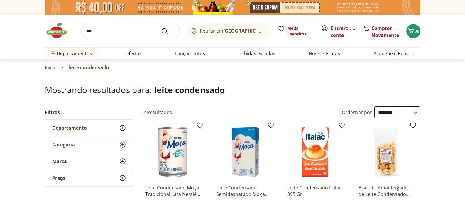
type input "****"
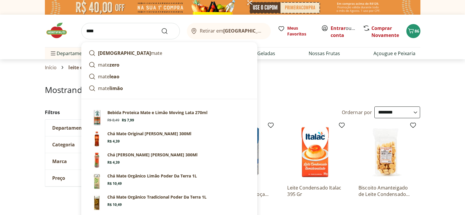
click button "Submit Search" at bounding box center [168, 31] width 14 height 7
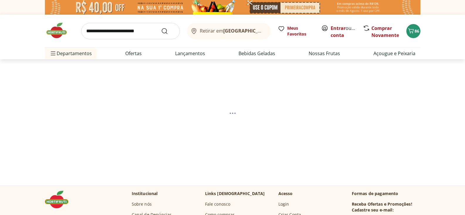
select select "**********"
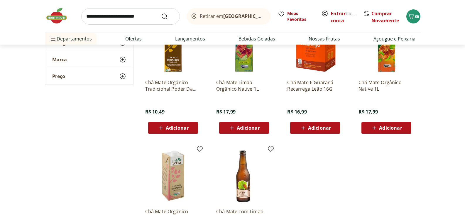
scroll to position [265, 0]
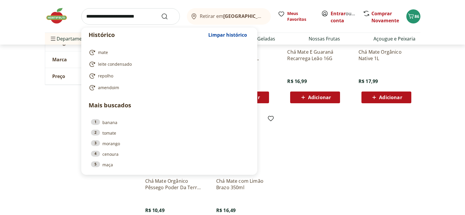
click at [90, 14] on input "search" at bounding box center [130, 16] width 99 height 16
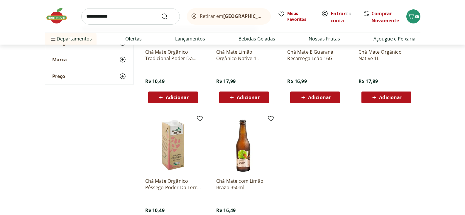
type input "**********"
click at [161, 13] on button "Submit Search" at bounding box center [168, 16] width 14 height 7
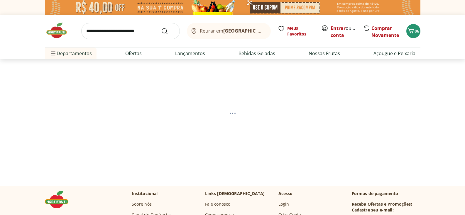
select select "**********"
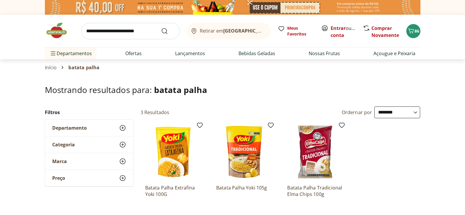
click at [96, 30] on input "search" at bounding box center [130, 31] width 99 height 16
type input "*****"
click button "Submit Search" at bounding box center [168, 31] width 14 height 7
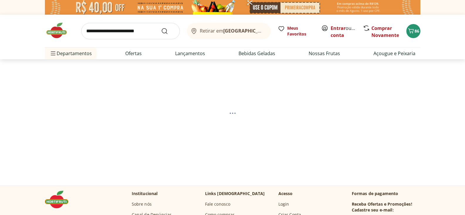
select select "**********"
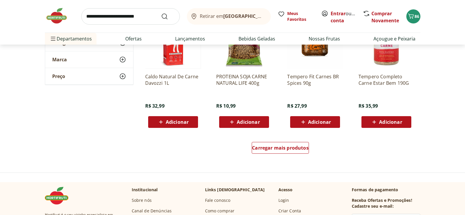
scroll to position [374, 0]
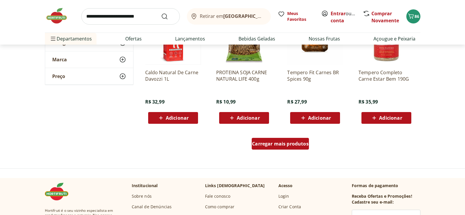
click at [285, 142] on span "Carregar mais produtos" at bounding box center [280, 144] width 57 height 5
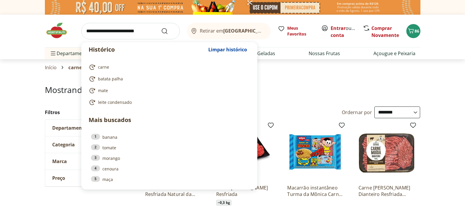
click at [122, 35] on input "search" at bounding box center [130, 31] width 99 height 16
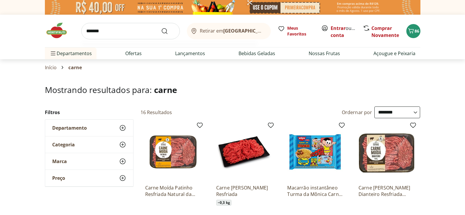
type input "********"
click button "Submit Search" at bounding box center [168, 31] width 14 height 7
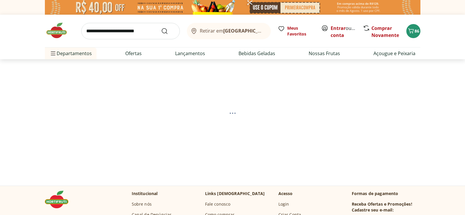
select select "**********"
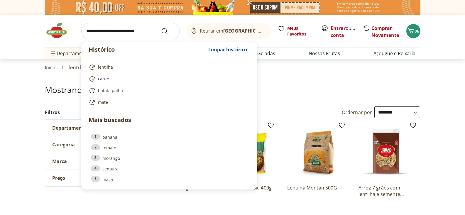
click at [92, 35] on input "search" at bounding box center [130, 31] width 99 height 16
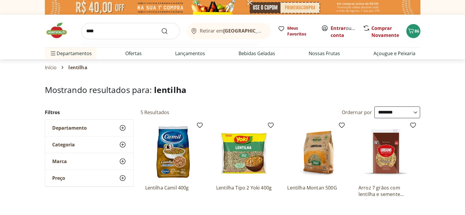
type input "*****"
click button "Submit Search" at bounding box center [168, 31] width 14 height 7
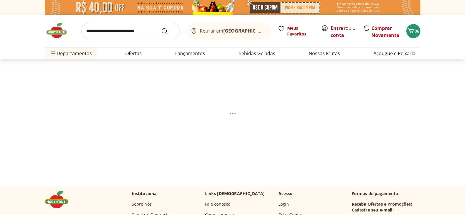
select select "**********"
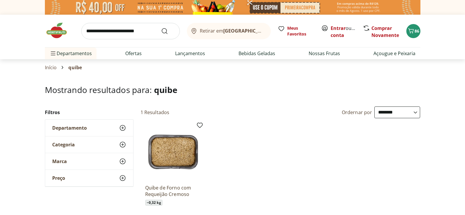
click at [100, 33] on input "search" at bounding box center [130, 31] width 99 height 16
drag, startPoint x: 308, startPoint y: 125, endPoint x: 307, endPoint y: 129, distance: 4.0
click at [308, 125] on ul "Quibe de Forno com Requeijão Cremoso ~ 0,32 kg R$ 21,73 R$ 67,9/Kg Adicionar" at bounding box center [281, 182] width 280 height 125
click at [417, 32] on span "86" at bounding box center [417, 31] width 5 height 6
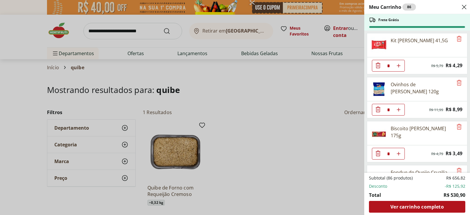
drag, startPoint x: 53, startPoint y: 30, endPoint x: 64, endPoint y: 34, distance: 11.9
click at [53, 30] on div "Meu Carrinho 86 Frete Grátis Kit Kat Ao Leite 41,5G * Original price: R$ 5,79 P…" at bounding box center [235, 107] width 470 height 215
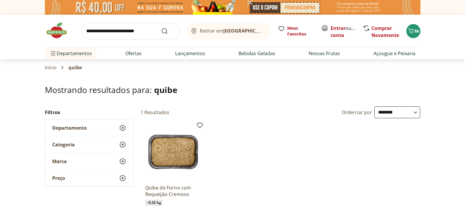
click at [58, 33] on img at bounding box center [59, 31] width 29 height 18
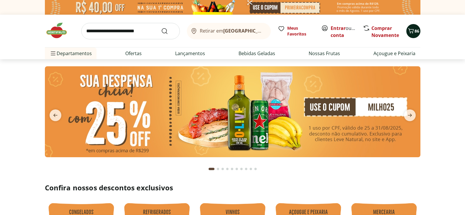
click at [415, 30] on span "86" at bounding box center [417, 31] width 5 height 6
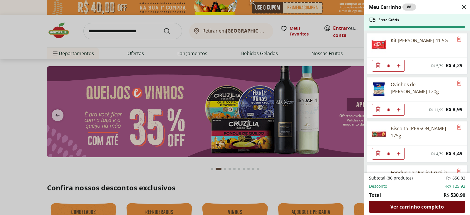
click at [415, 208] on span "Ver carrinho completo" at bounding box center [416, 207] width 53 height 5
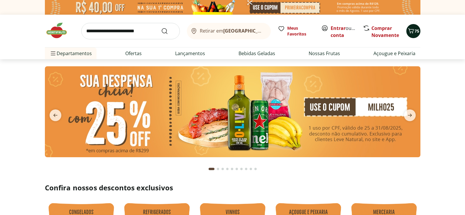
click at [411, 33] on icon "Carrinho" at bounding box center [411, 30] width 7 height 7
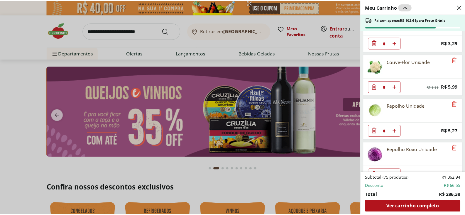
scroll to position [1093, 0]
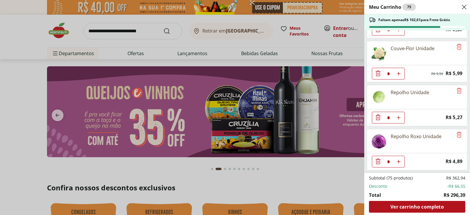
drag, startPoint x: 285, startPoint y: 181, endPoint x: 141, endPoint y: 77, distance: 177.4
click at [284, 176] on div "Meu Carrinho 75 Faltam apenas R$ 102,61 para Frete Grátis Kit Kat Ao Leite 41,5…" at bounding box center [235, 107] width 470 height 215
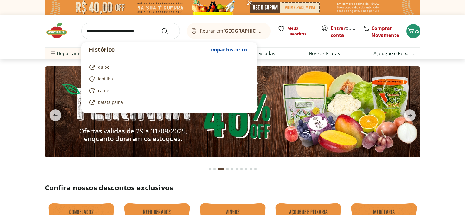
click at [101, 32] on input "search" at bounding box center [130, 31] width 99 height 16
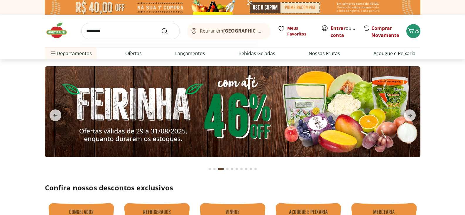
type input "********"
click at [161, 28] on button "Submit Search" at bounding box center [168, 31] width 14 height 7
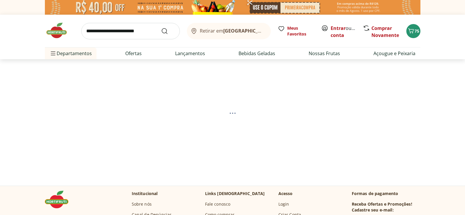
select select "**********"
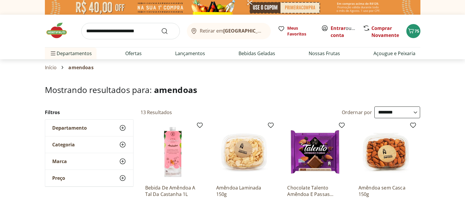
scroll to position [53, 0]
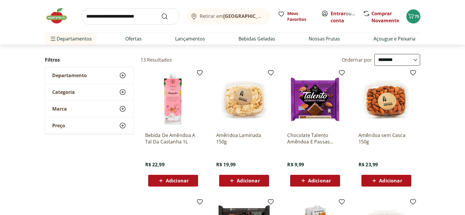
click at [239, 182] on span "Adicionar" at bounding box center [248, 181] width 23 height 5
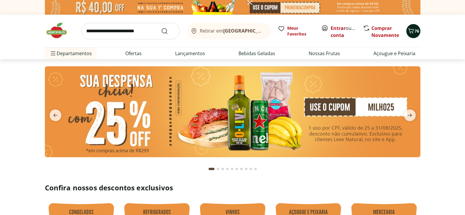
click at [410, 31] on icon "Carrinho" at bounding box center [411, 30] width 6 height 5
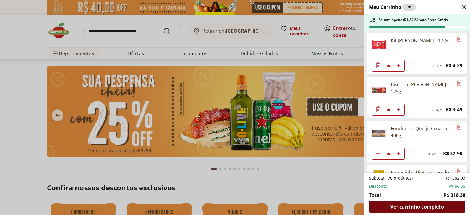
click at [424, 209] on span "Ver carrinho completo" at bounding box center [416, 207] width 53 height 5
